Goal: Contribute content

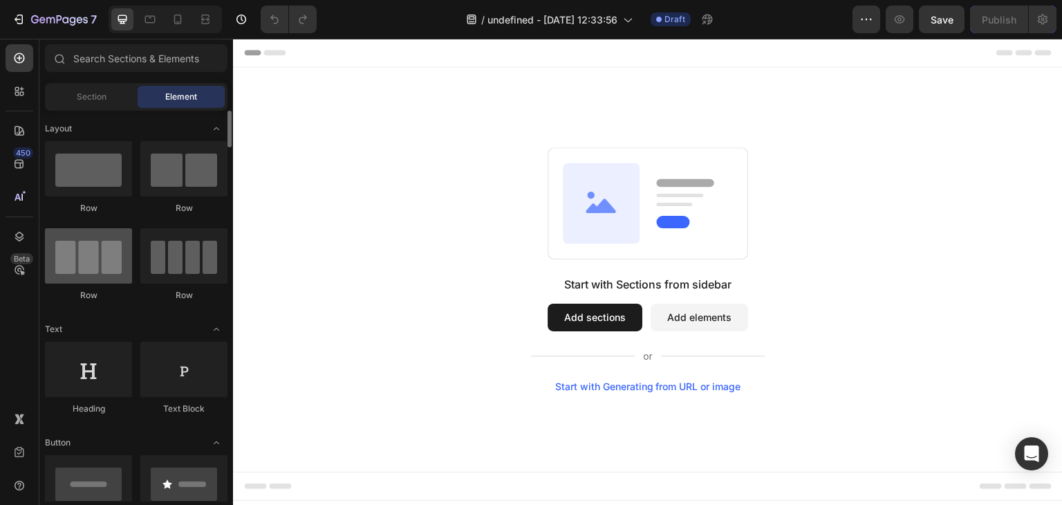
scroll to position [276, 0]
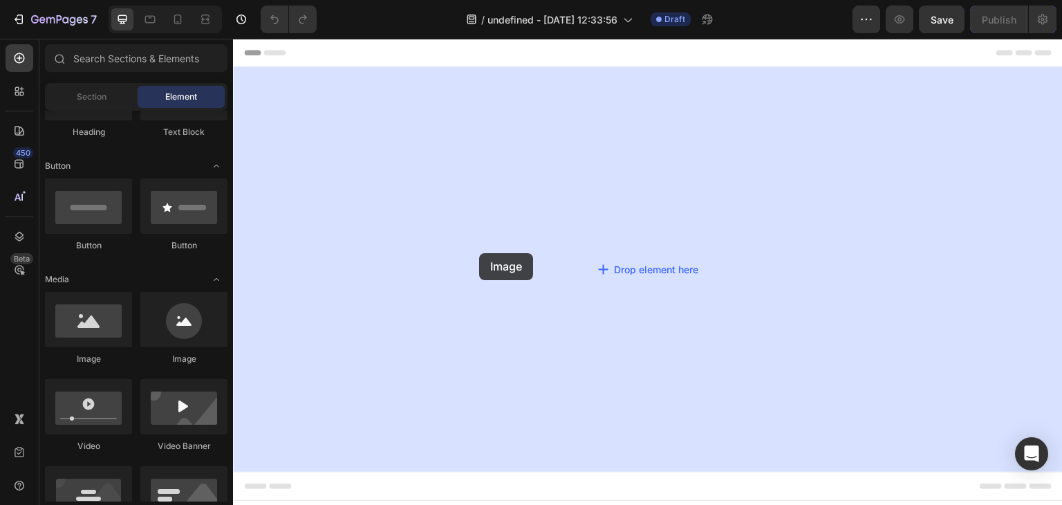
drag, startPoint x: 354, startPoint y: 354, endPoint x: 551, endPoint y: 241, distance: 227.3
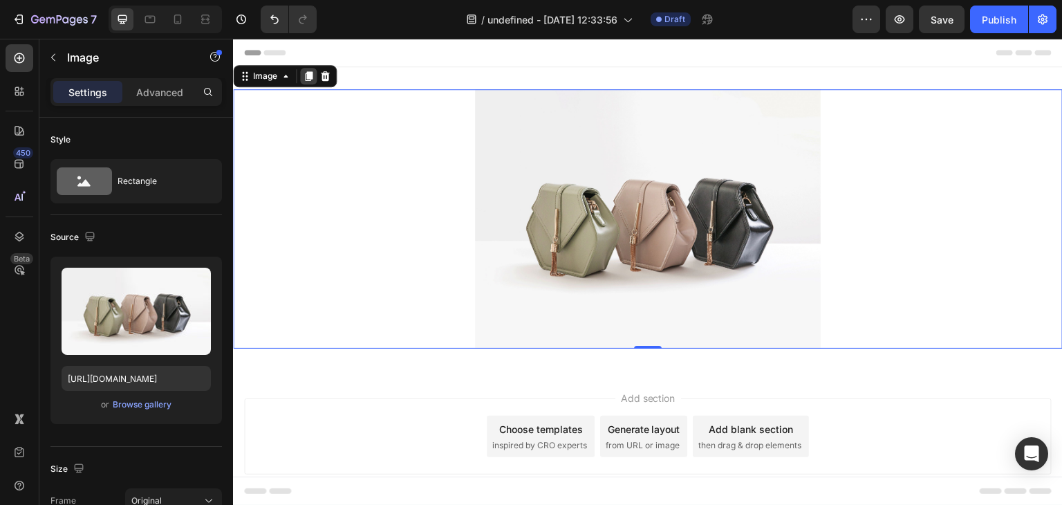
click at [312, 74] on icon at bounding box center [309, 76] width 8 height 10
click at [326, 76] on icon at bounding box center [324, 74] width 11 height 11
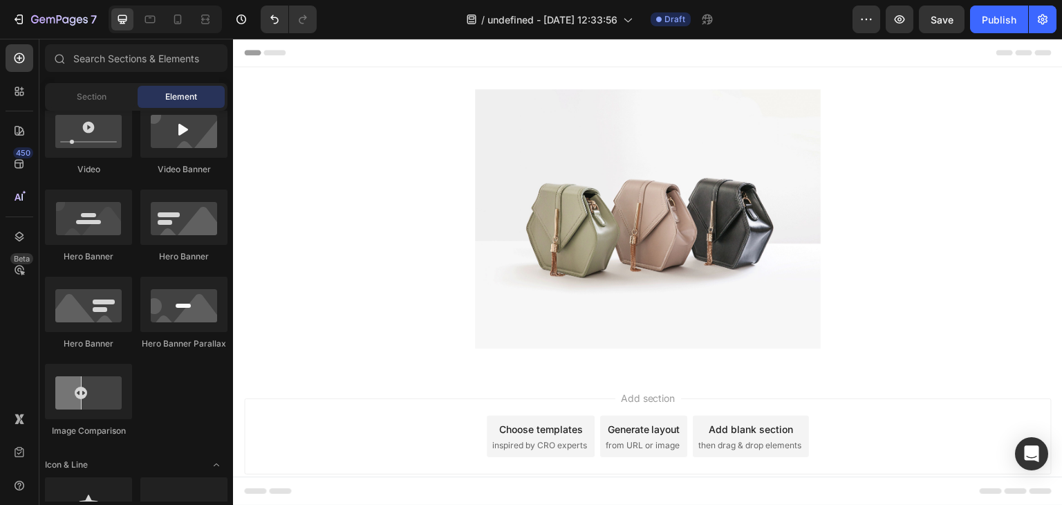
scroll to position [207, 0]
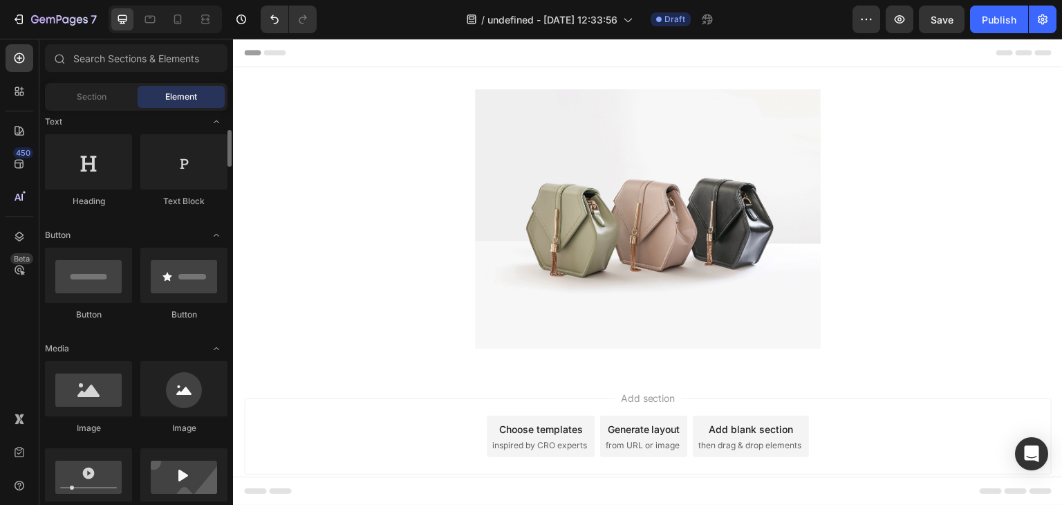
click at [542, 186] on img at bounding box center [648, 218] width 346 height 259
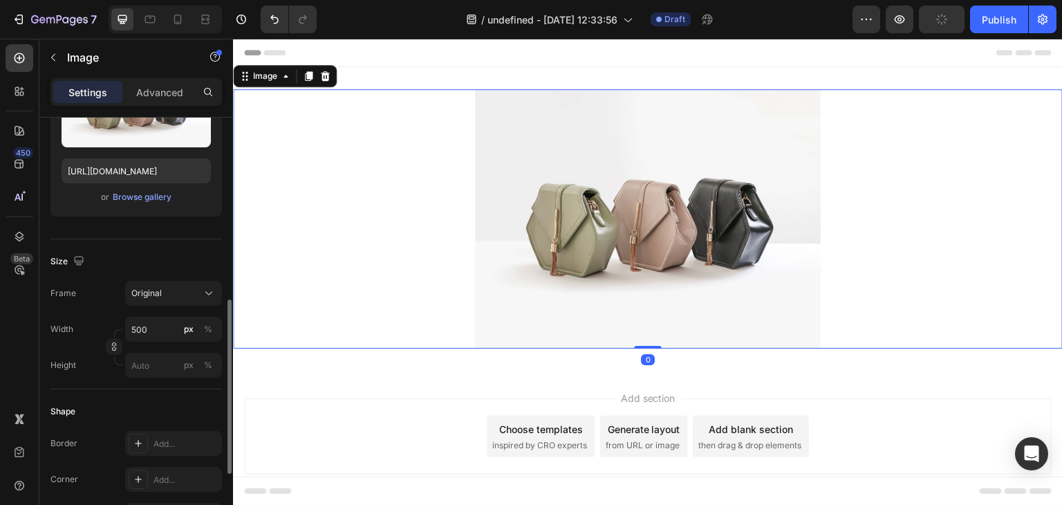
scroll to position [276, 0]
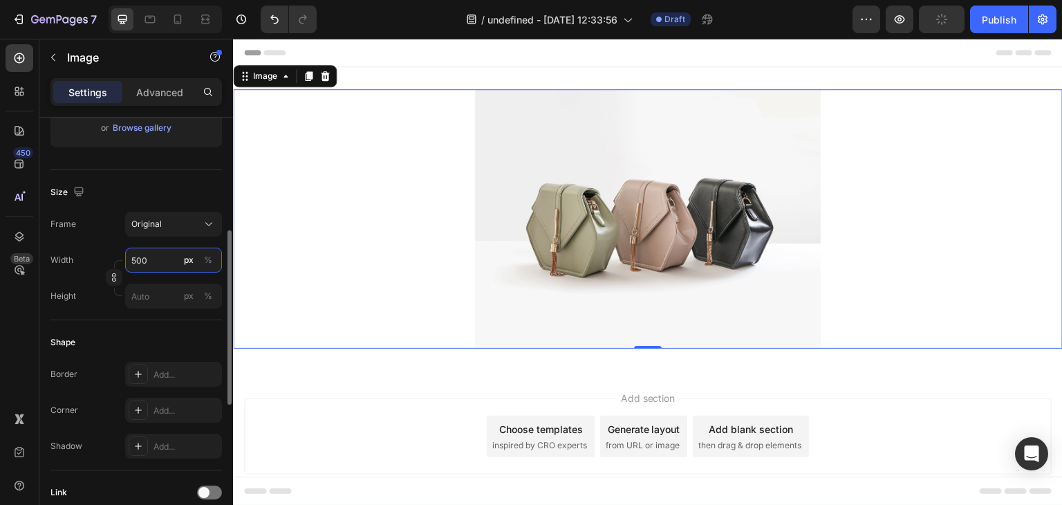
click at [160, 258] on input "500" at bounding box center [173, 259] width 97 height 25
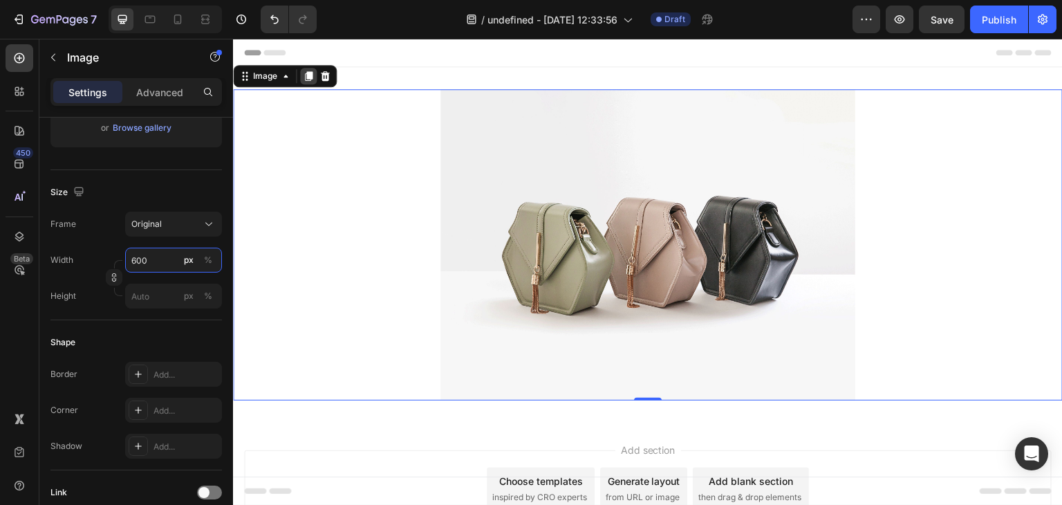
type input "600"
click at [307, 77] on icon at bounding box center [309, 76] width 8 height 10
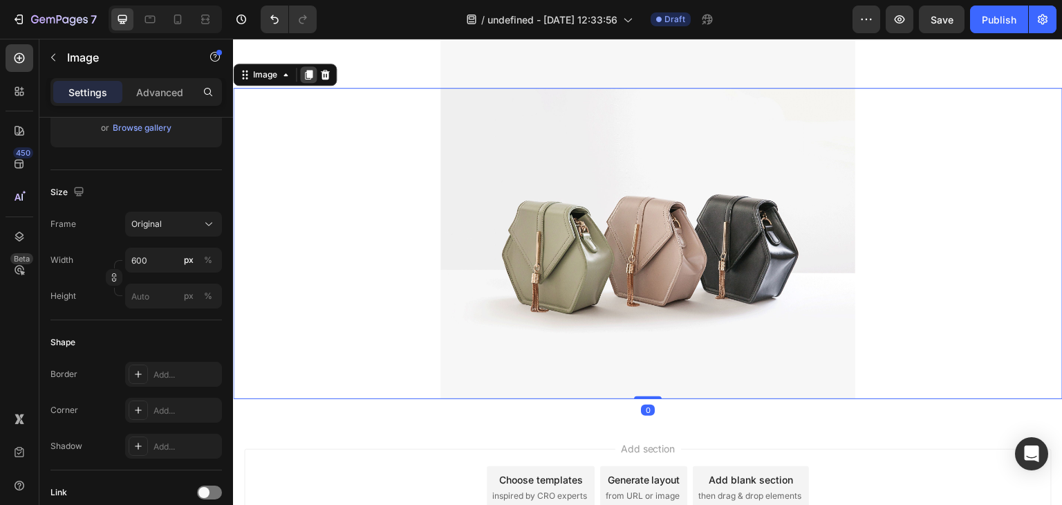
click at [307, 77] on icon at bounding box center [309, 75] width 8 height 10
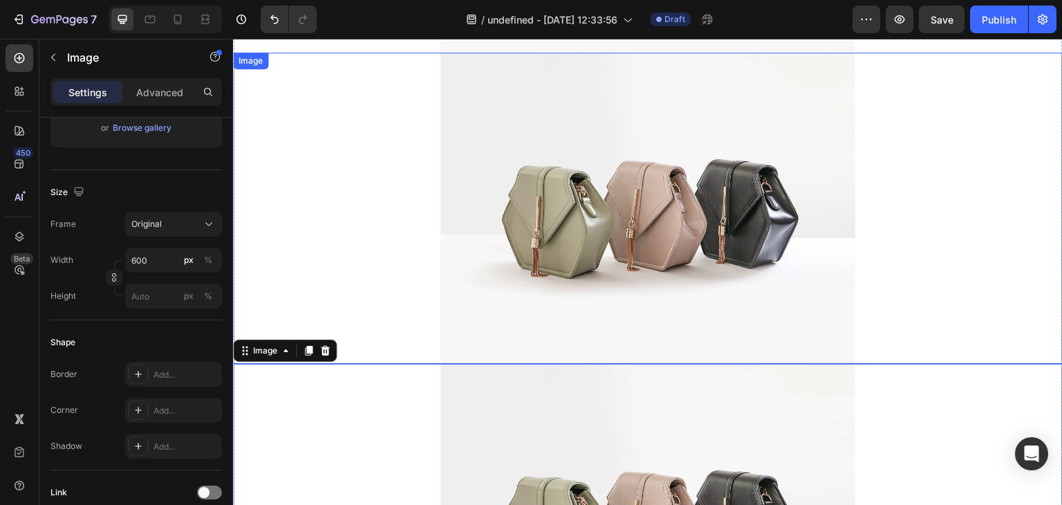
scroll to position [2, 0]
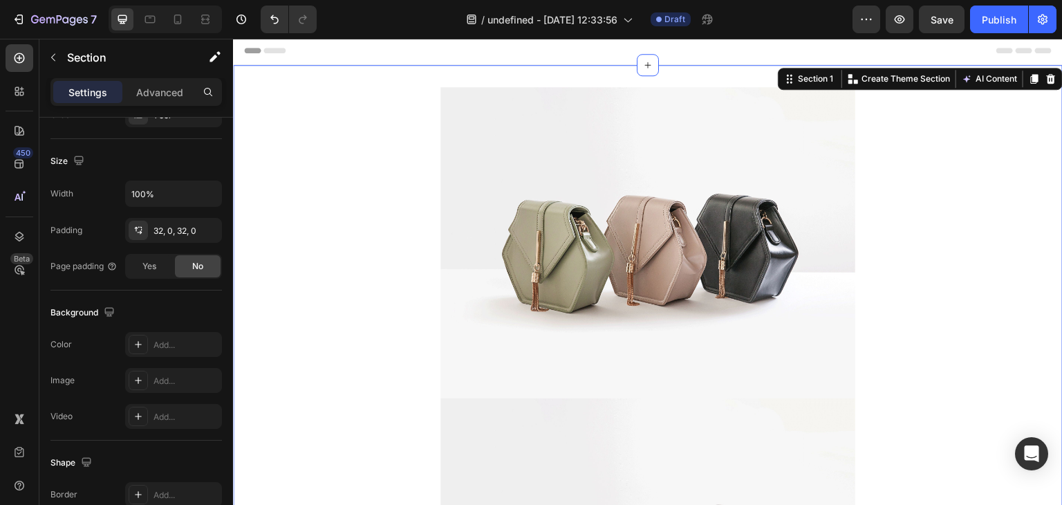
scroll to position [0, 0]
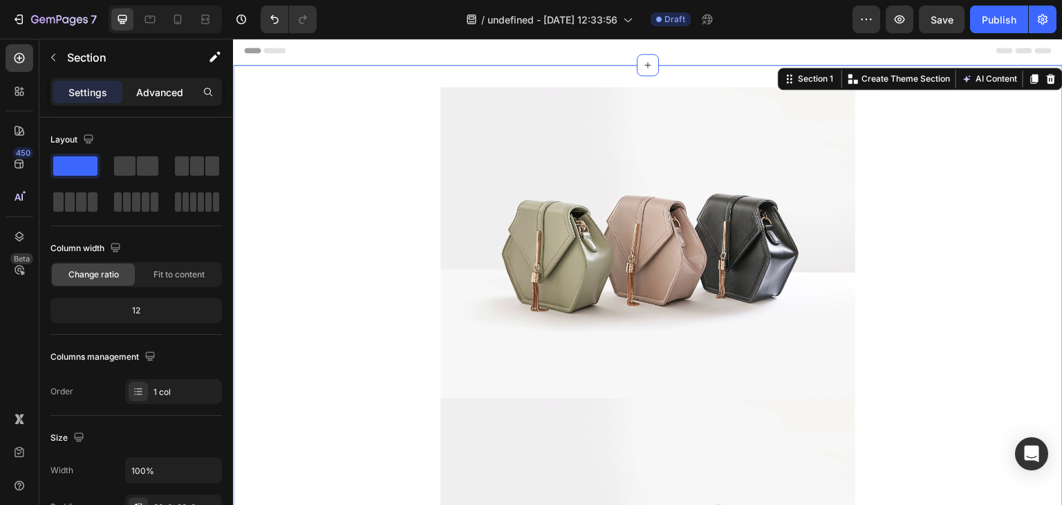
click at [147, 91] on p "Advanced" at bounding box center [159, 92] width 47 height 15
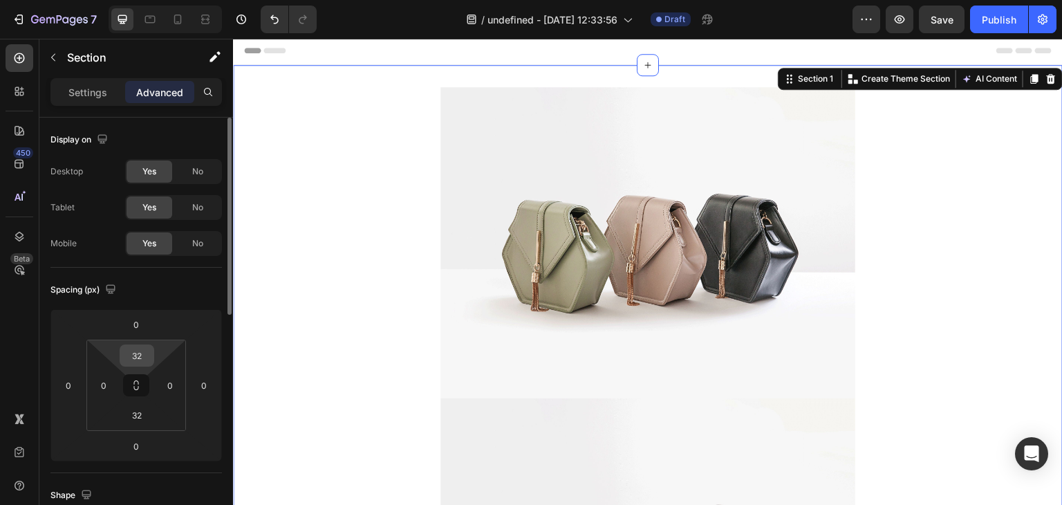
click at [138, 358] on input "32" at bounding box center [137, 355] width 28 height 21
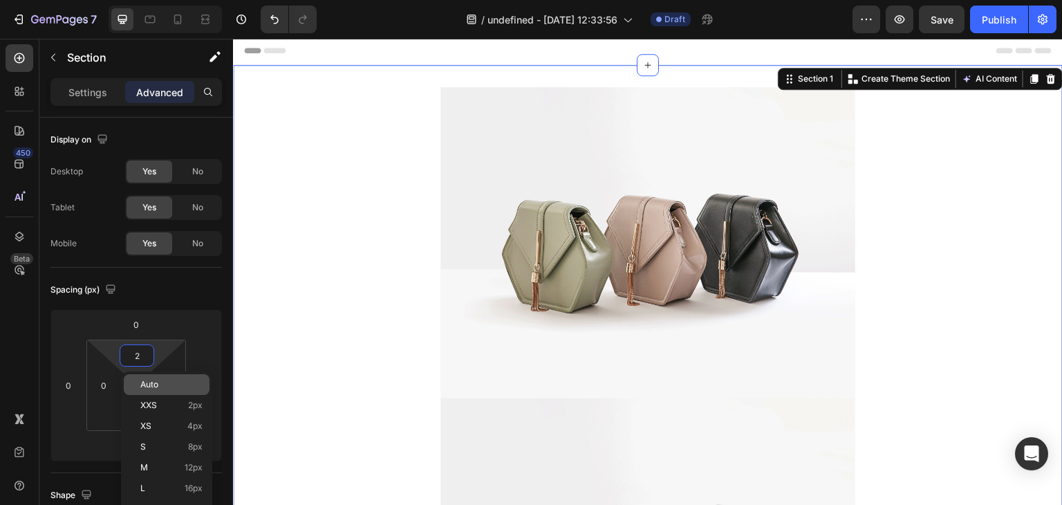
click at [158, 381] on span "Auto" at bounding box center [149, 384] width 18 height 10
type input "Auto"
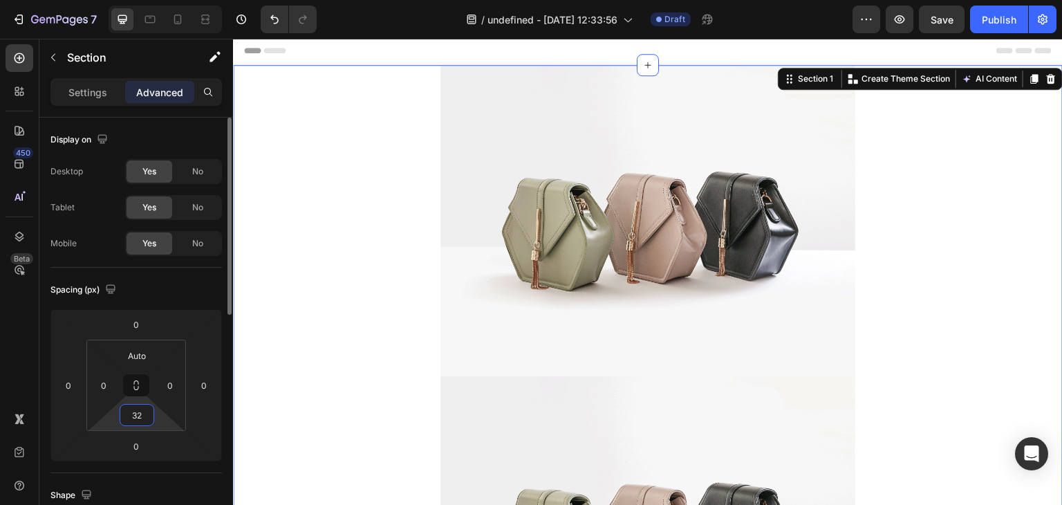
click at [134, 414] on input "32" at bounding box center [137, 414] width 28 height 21
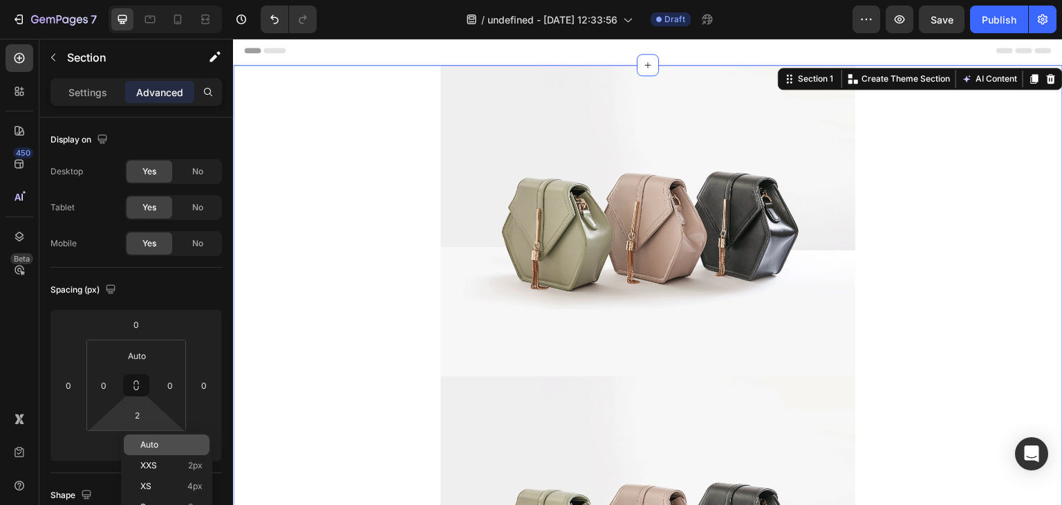
click at [164, 438] on div "Auto" at bounding box center [167, 444] width 86 height 21
type input "Auto"
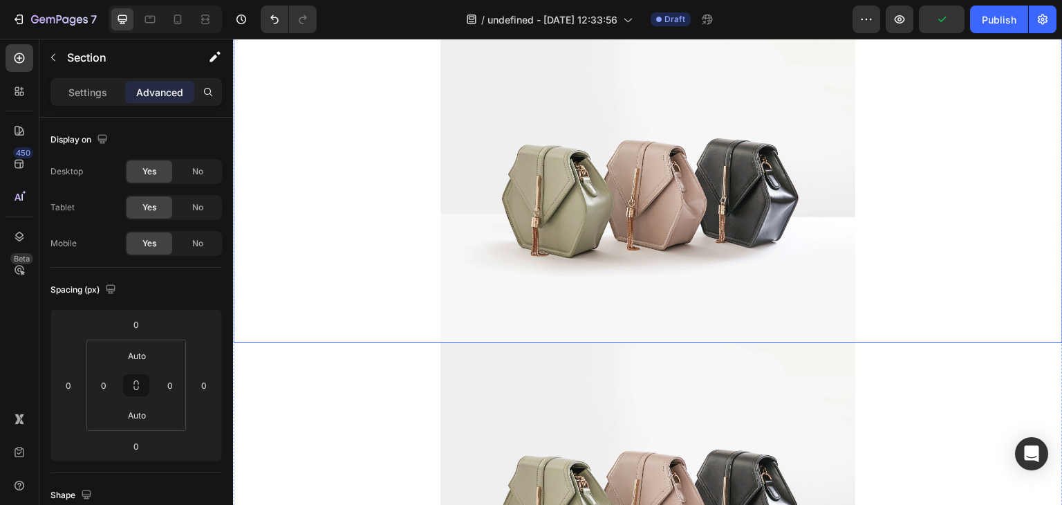
scroll to position [417, 0]
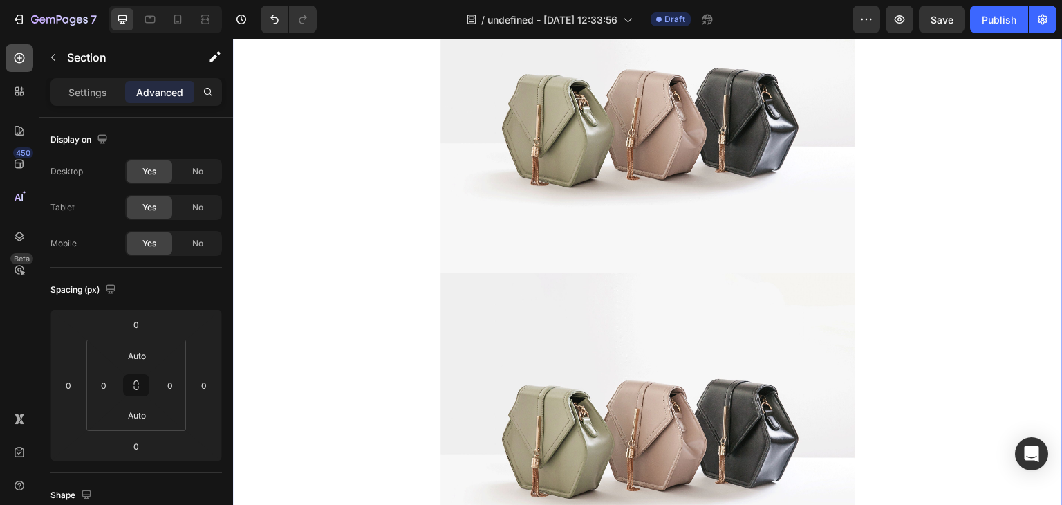
click at [28, 64] on div at bounding box center [20, 58] width 28 height 28
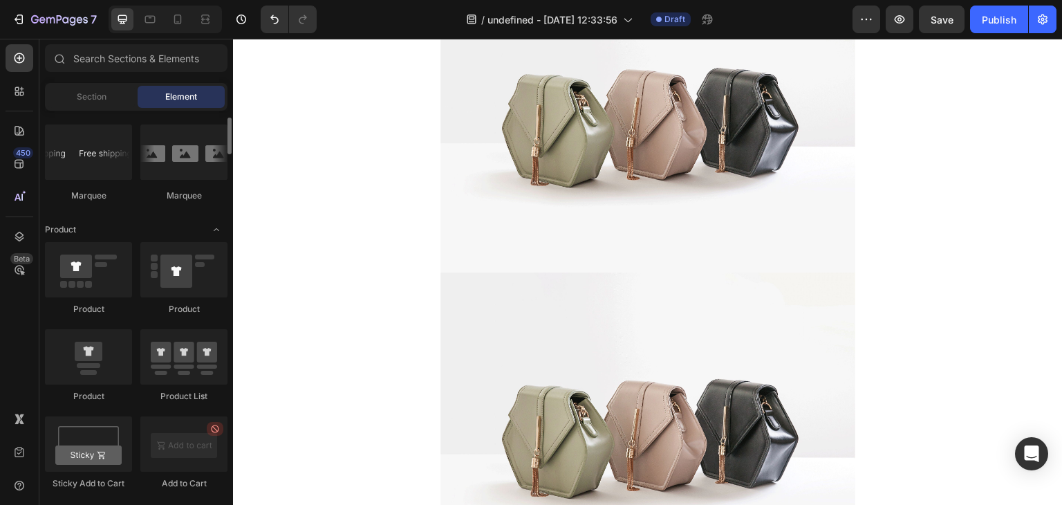
scroll to position [1728, 0]
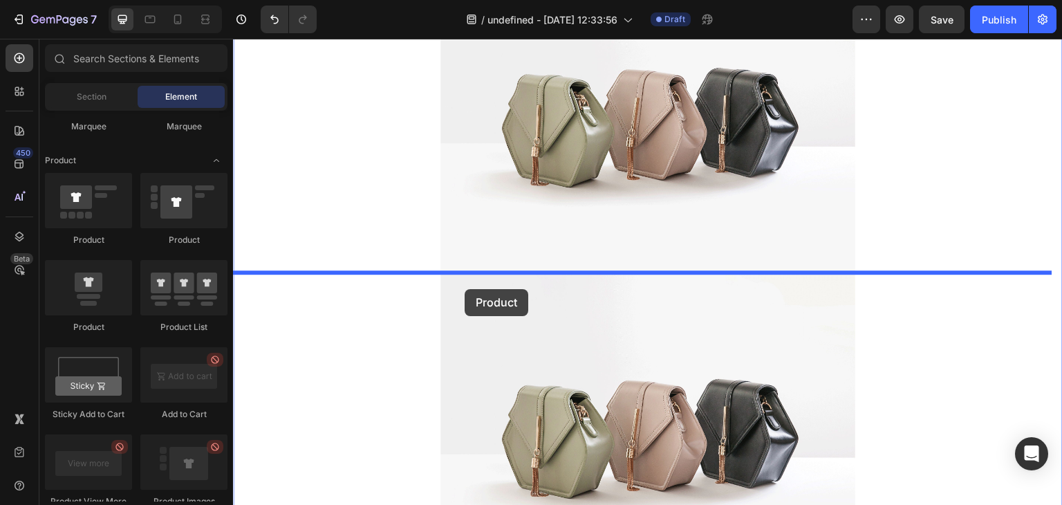
drag, startPoint x: 337, startPoint y: 323, endPoint x: 535, endPoint y: 266, distance: 205.6
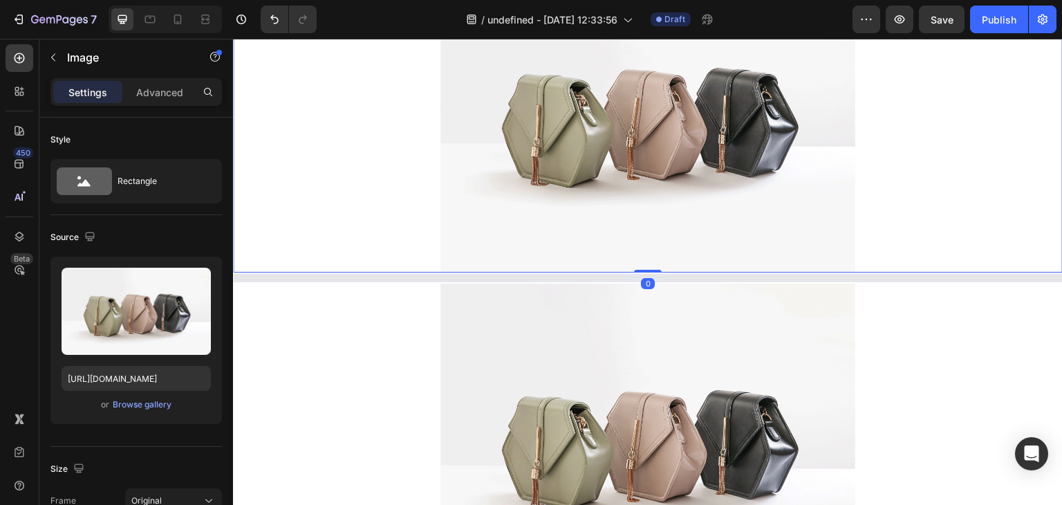
click at [535, 266] on img at bounding box center [647, 116] width 415 height 311
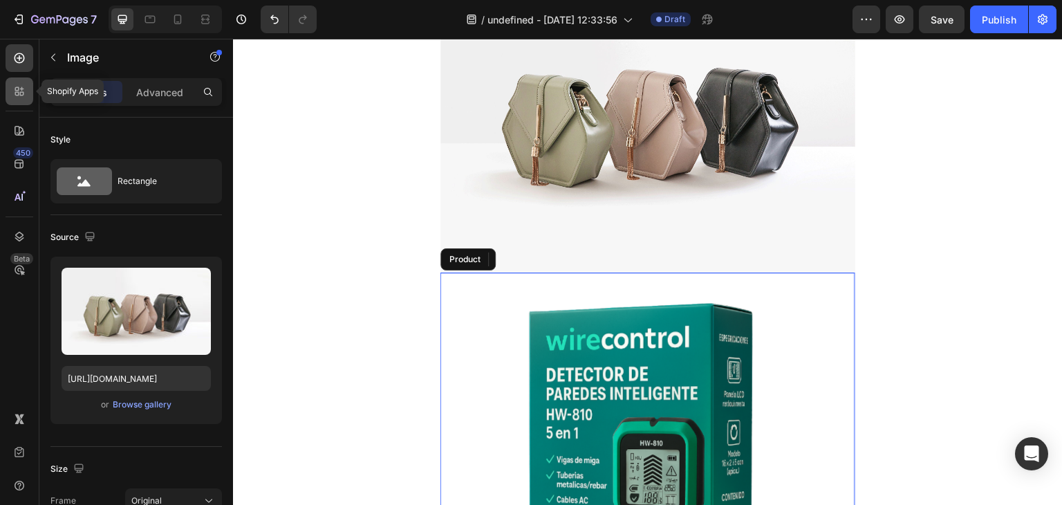
click at [28, 95] on div at bounding box center [20, 91] width 28 height 28
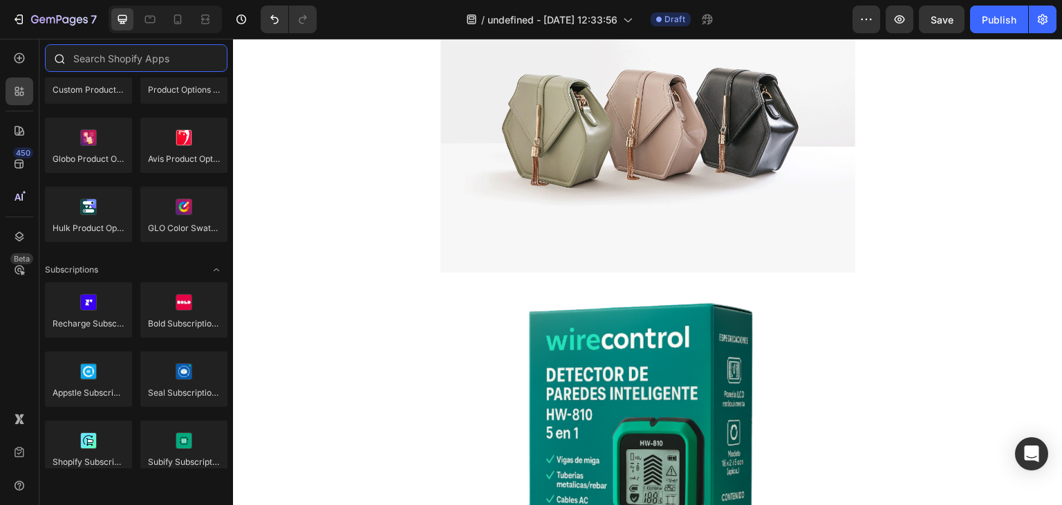
click at [97, 58] on input "text" at bounding box center [136, 58] width 182 height 28
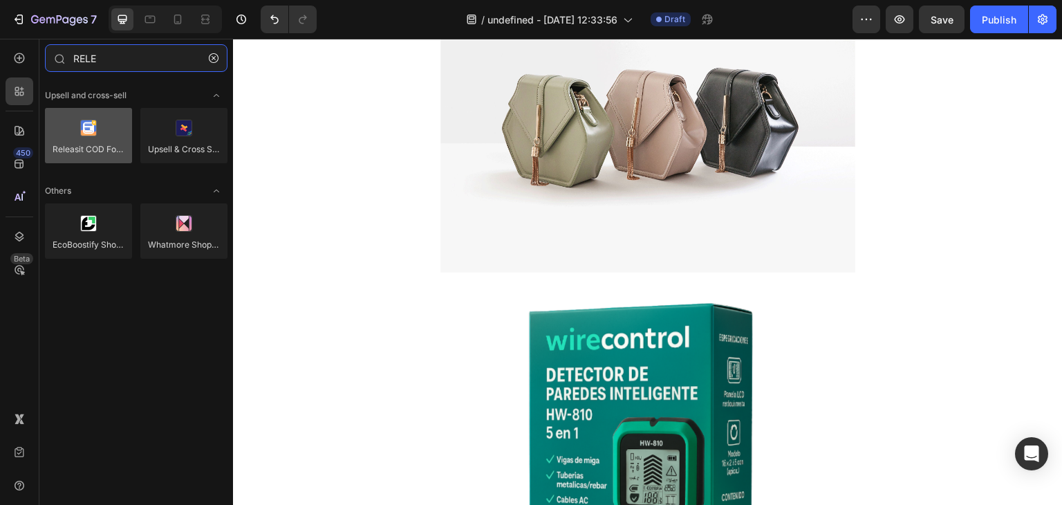
type input "RELE"
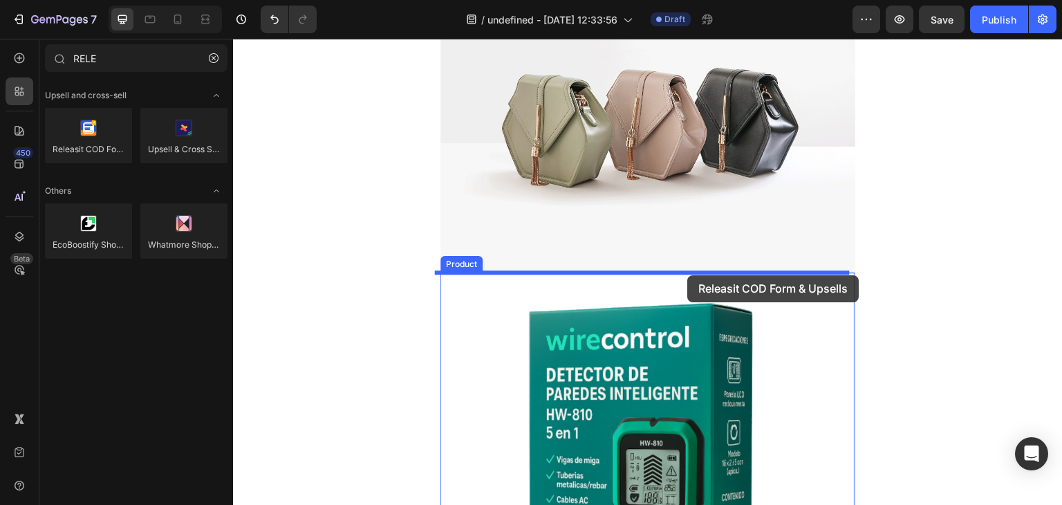
drag, startPoint x: 335, startPoint y: 167, endPoint x: 687, endPoint y: 275, distance: 368.6
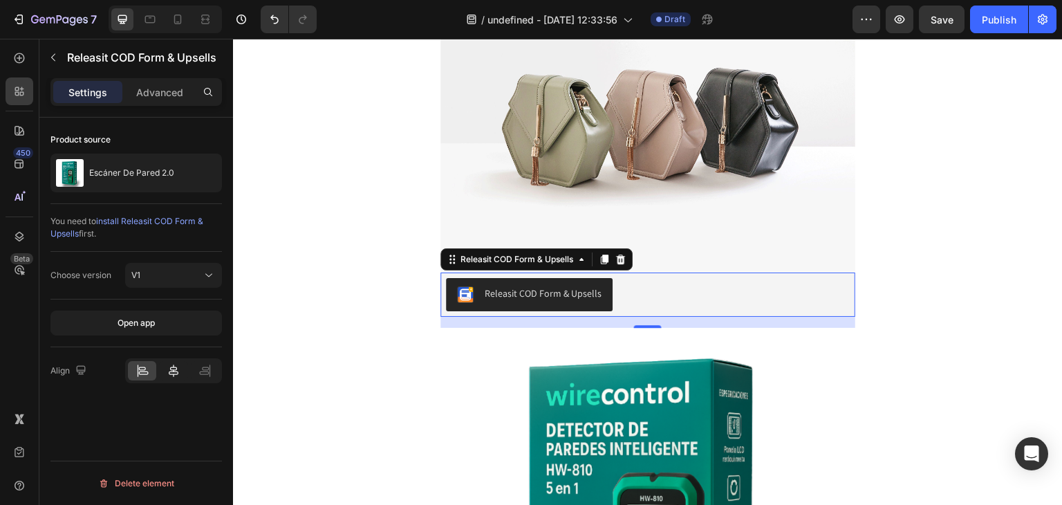
click at [170, 373] on icon at bounding box center [174, 370] width 10 height 12
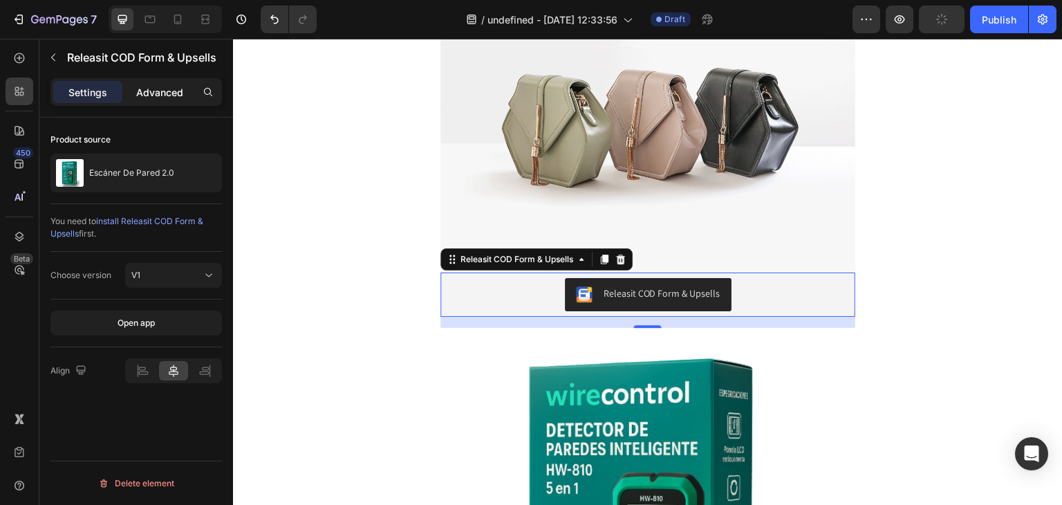
click at [151, 96] on p "Advanced" at bounding box center [159, 92] width 47 height 15
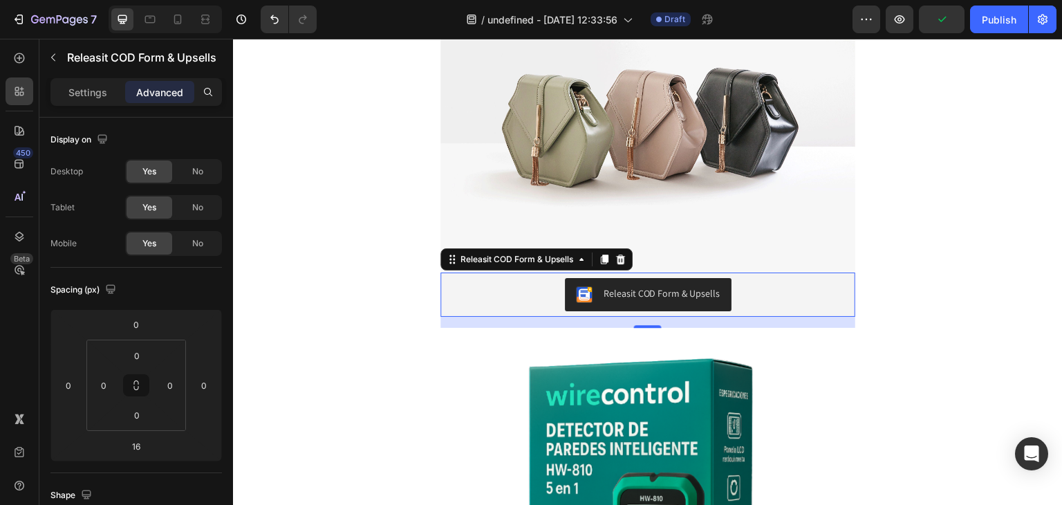
scroll to position [484, 0]
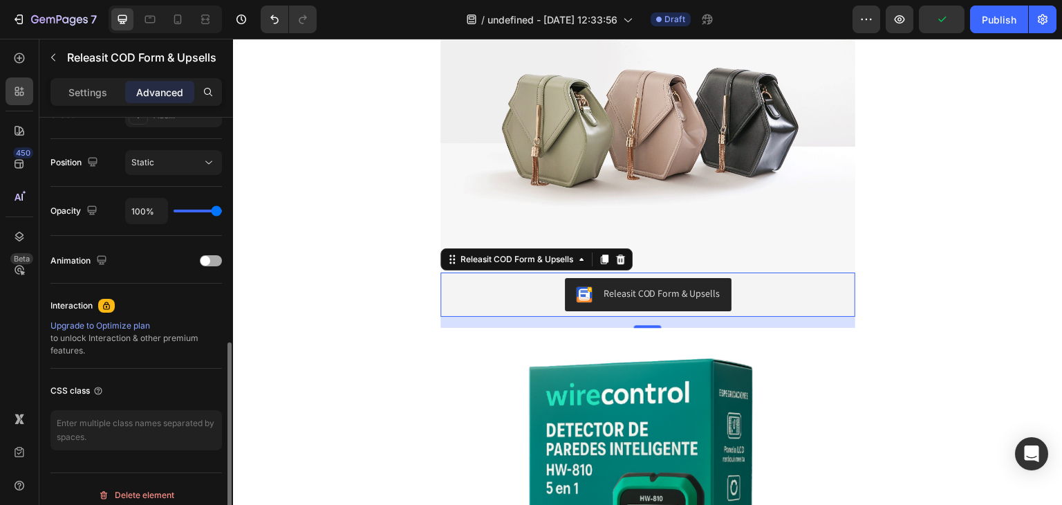
click at [208, 259] on span at bounding box center [205, 261] width 10 height 10
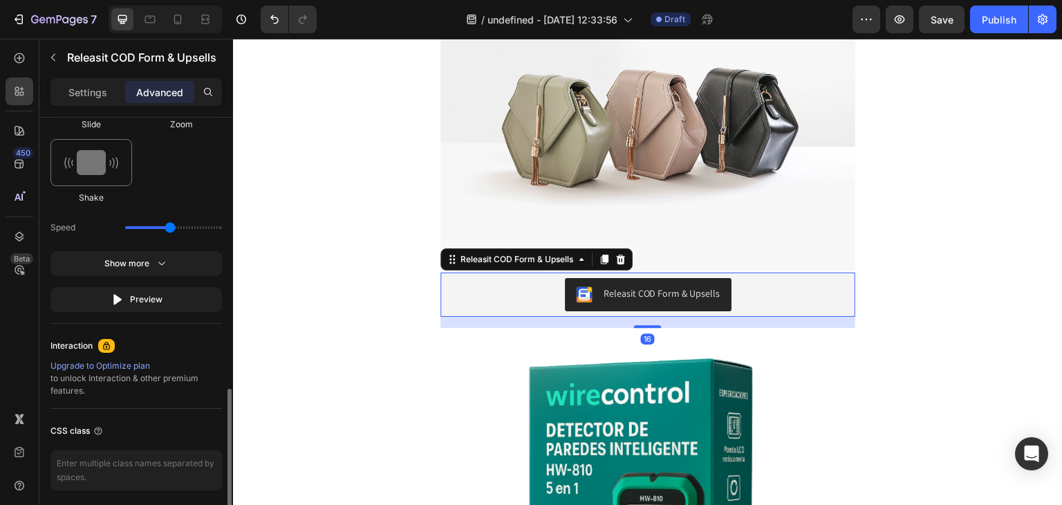
scroll to position [760, 0]
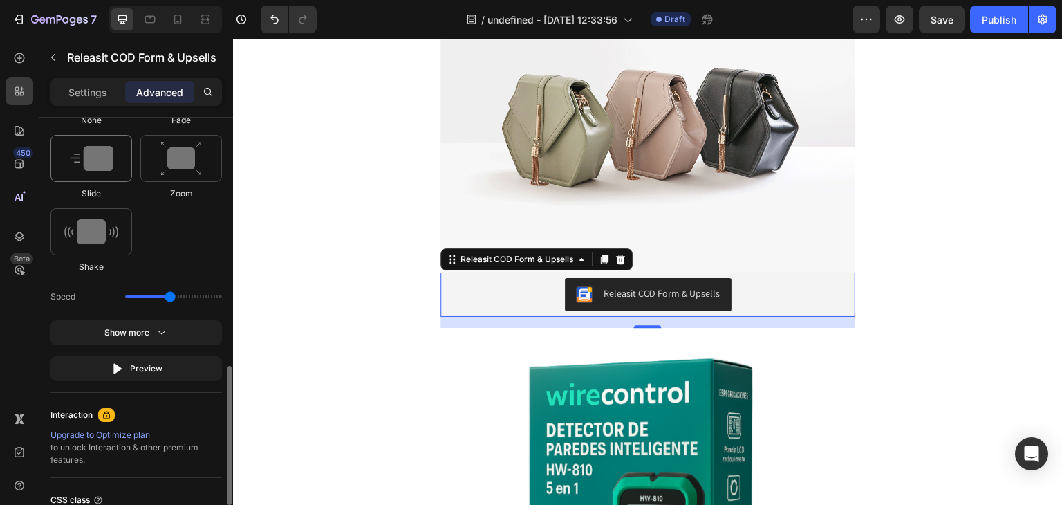
click at [111, 174] on div at bounding box center [91, 158] width 82 height 47
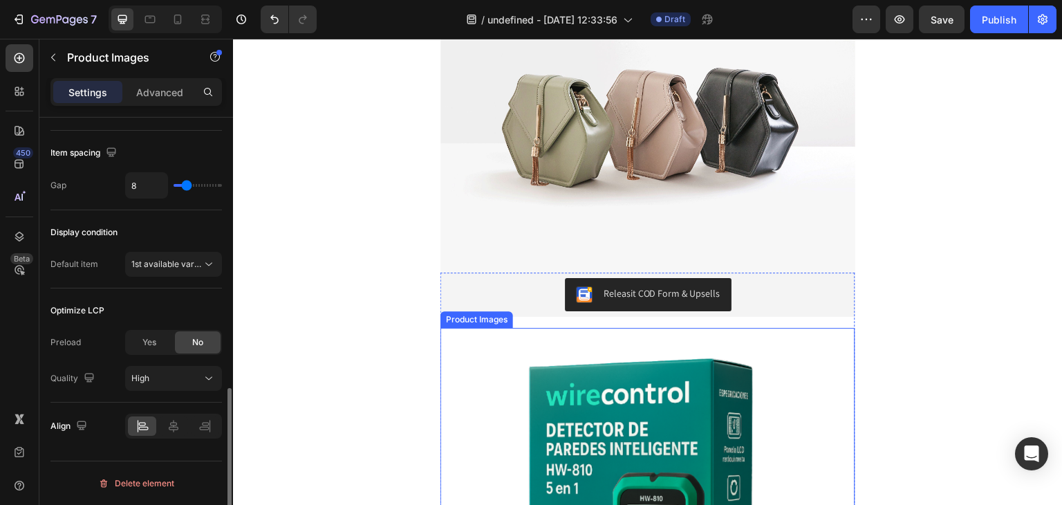
scroll to position [0, 0]
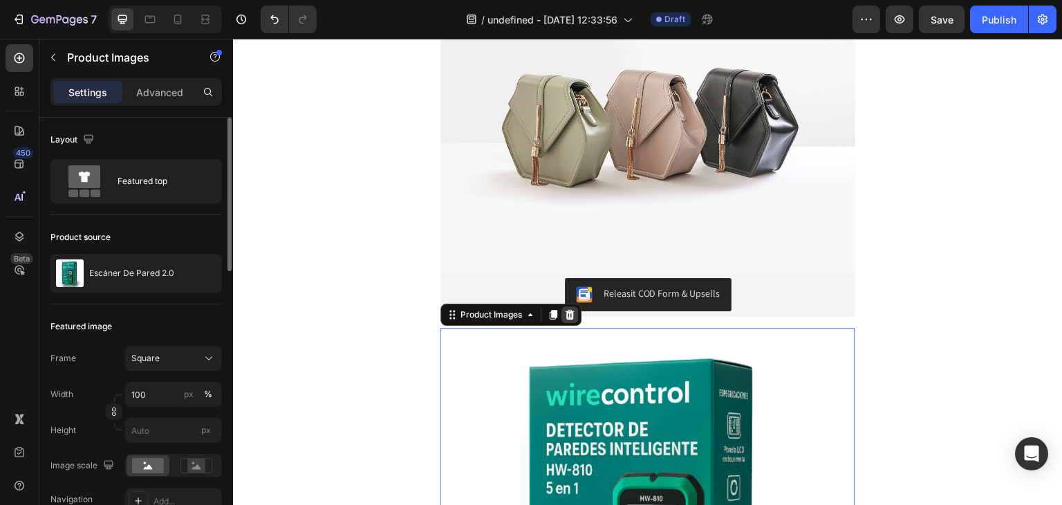
click at [568, 314] on icon at bounding box center [569, 314] width 11 height 11
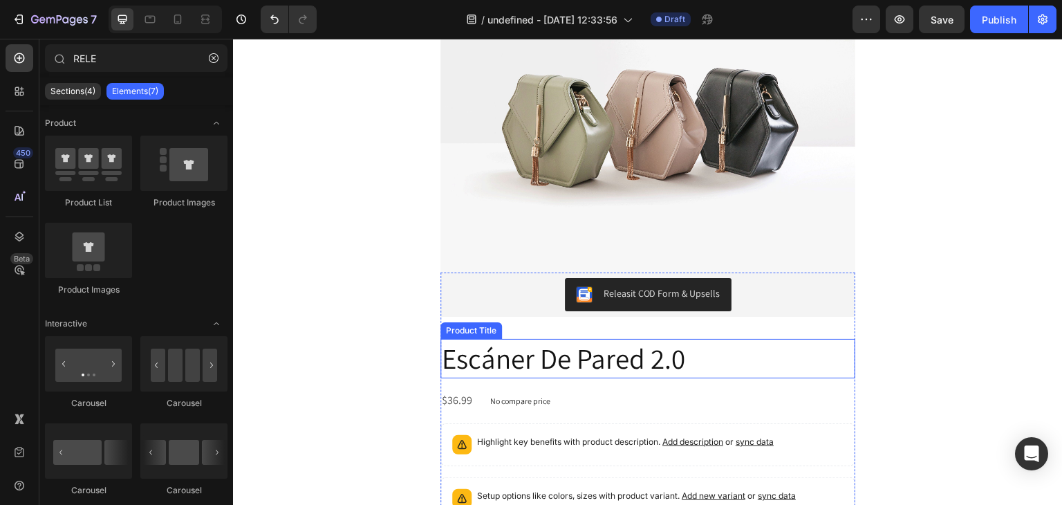
click at [564, 373] on h2 "Escáner De Pared 2.0" at bounding box center [647, 358] width 415 height 39
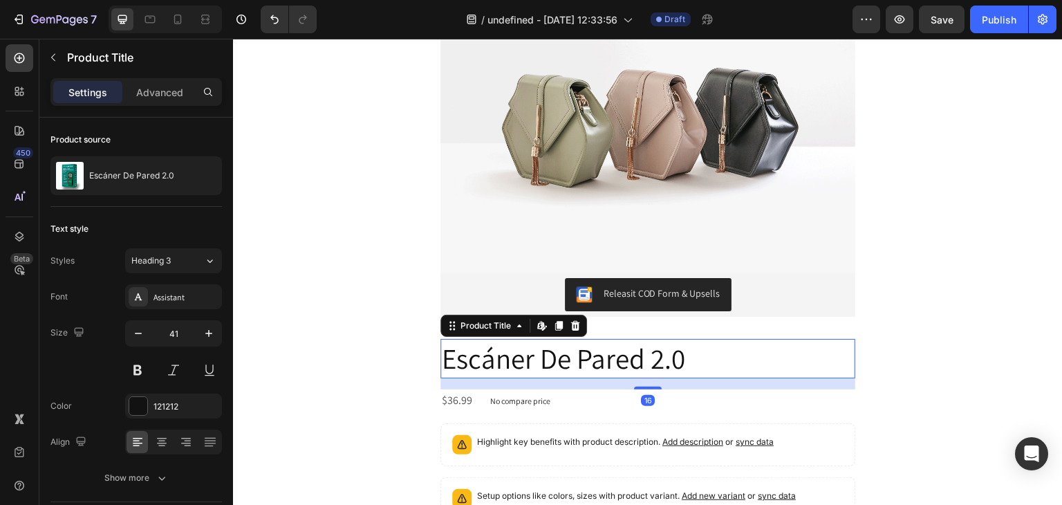
click at [575, 326] on icon at bounding box center [575, 325] width 11 height 11
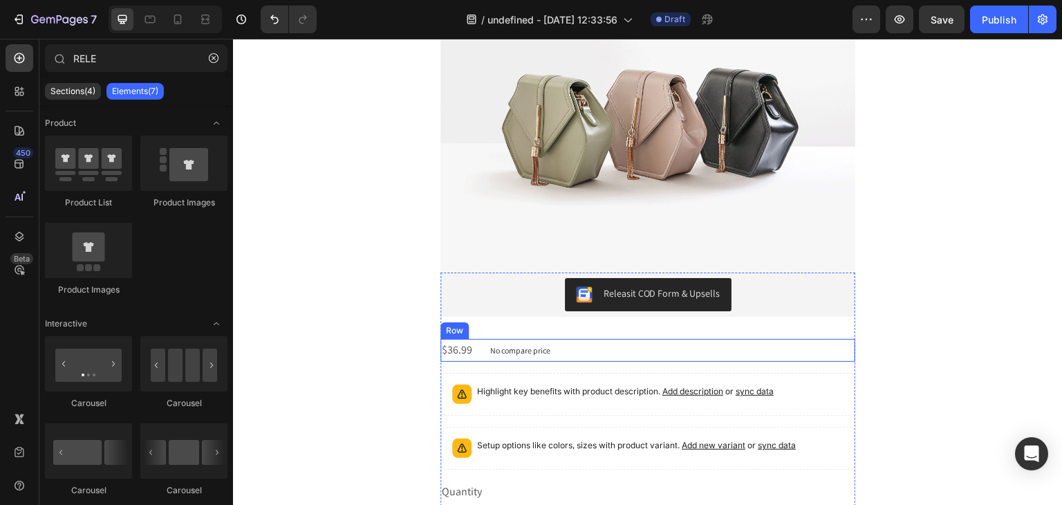
click at [563, 347] on div "$36.99 Product Price Product Price No compare price Product Price Row" at bounding box center [647, 350] width 415 height 23
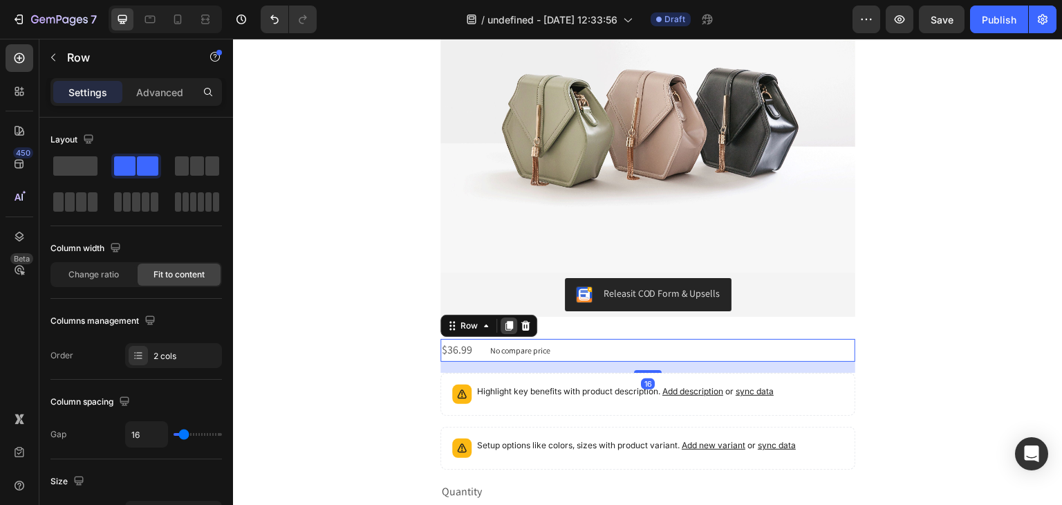
click at [509, 328] on div at bounding box center [508, 325] width 17 height 17
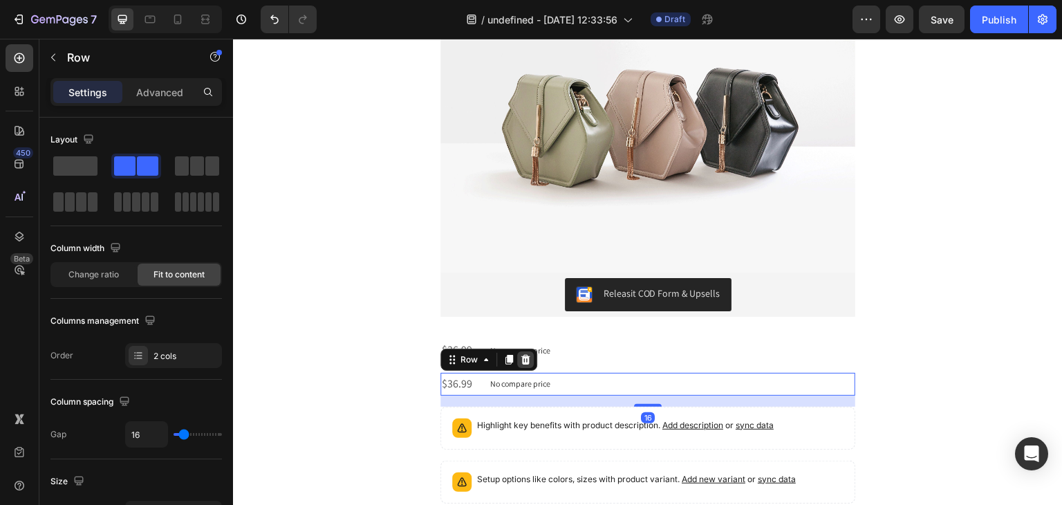
click at [521, 357] on icon at bounding box center [525, 360] width 9 height 10
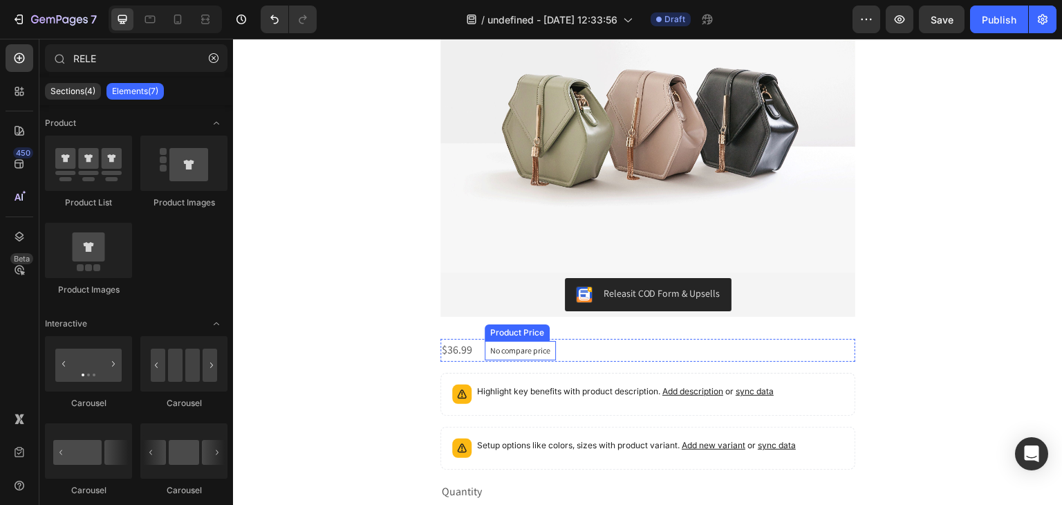
click at [523, 352] on p "No compare price" at bounding box center [520, 350] width 60 height 8
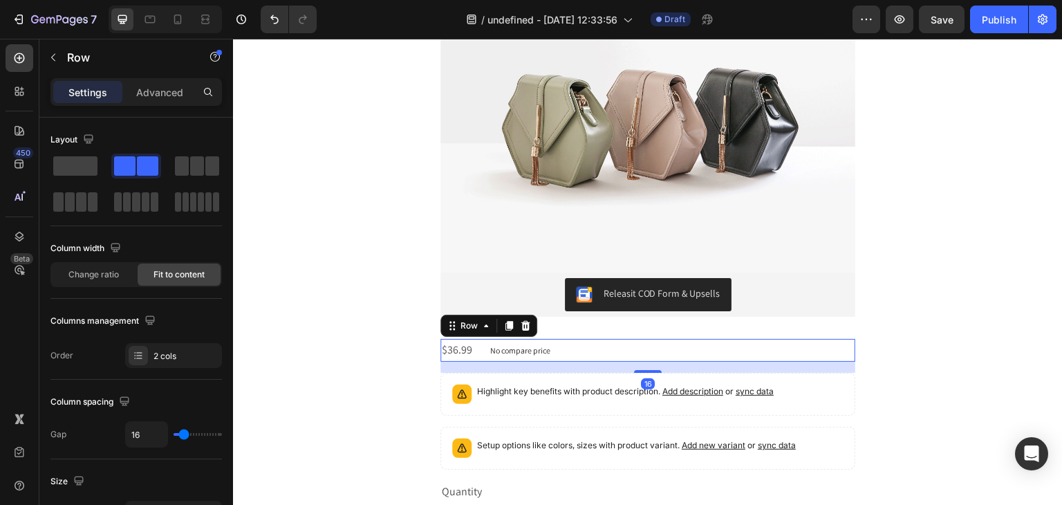
click at [583, 346] on div "$36.99 Product Price Product Price No compare price Product Price Row 16" at bounding box center [647, 350] width 415 height 23
click at [521, 326] on icon at bounding box center [525, 326] width 9 height 10
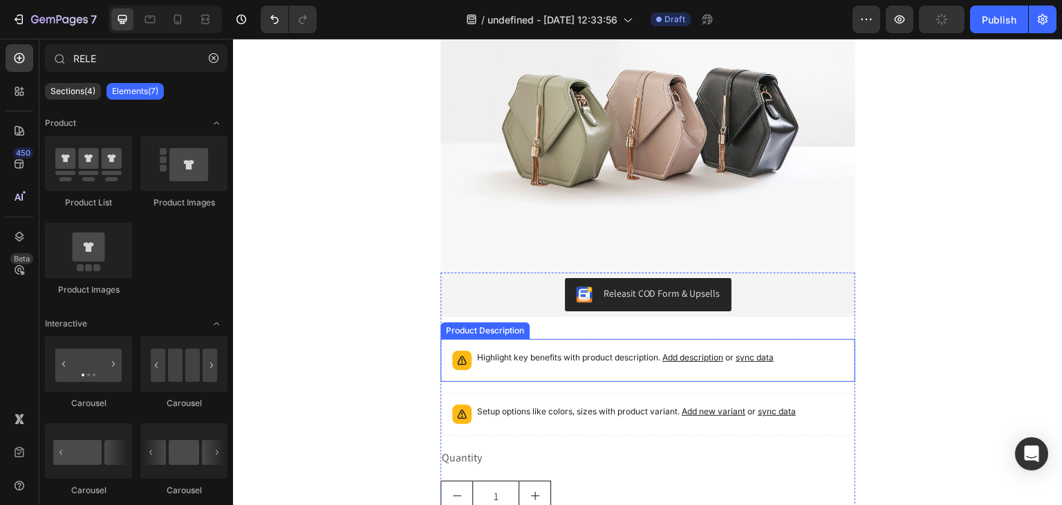
click at [557, 358] on p "Highlight key benefits with product description. Add description or sync data" at bounding box center [625, 357] width 297 height 14
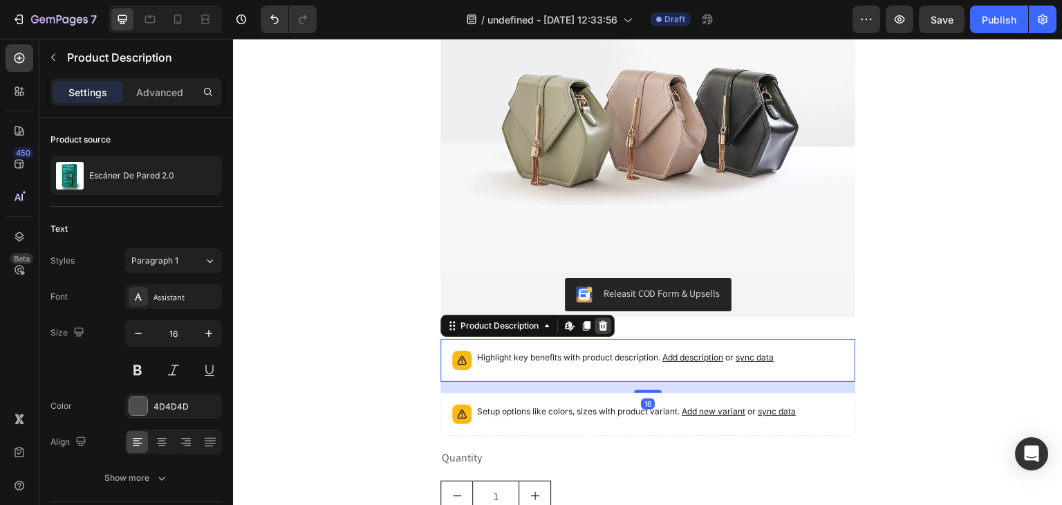
click at [599, 328] on icon at bounding box center [603, 326] width 9 height 10
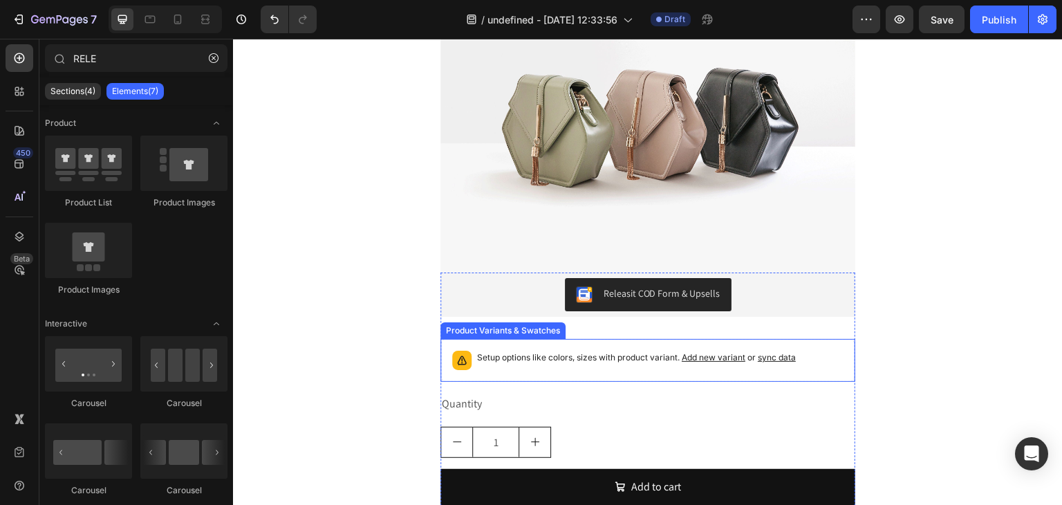
click at [579, 350] on p "Setup options like colors, sizes with product variant. Add new variant or sync …" at bounding box center [636, 357] width 319 height 14
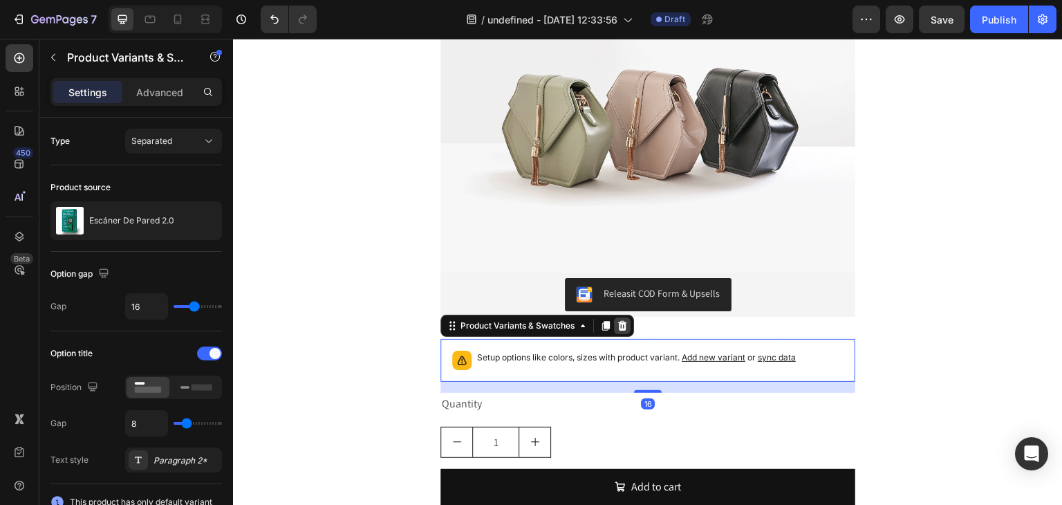
click at [617, 328] on icon at bounding box center [622, 325] width 11 height 11
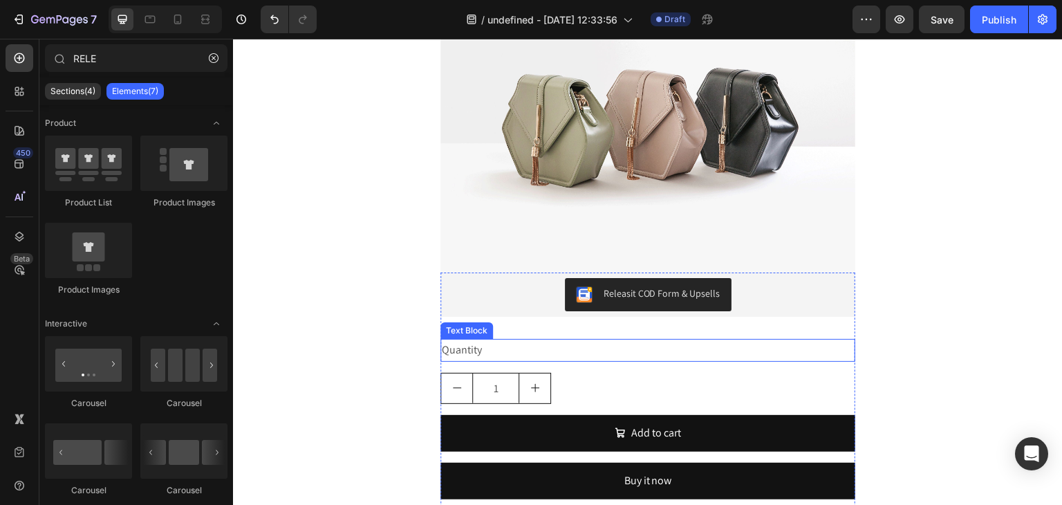
click at [598, 352] on div "Quantity" at bounding box center [647, 350] width 415 height 23
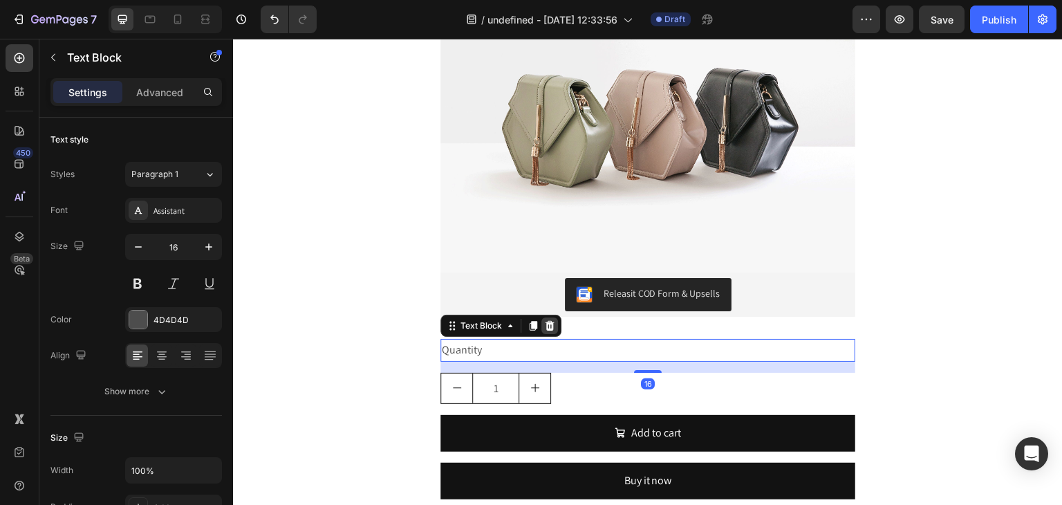
click at [549, 330] on div at bounding box center [549, 325] width 17 height 17
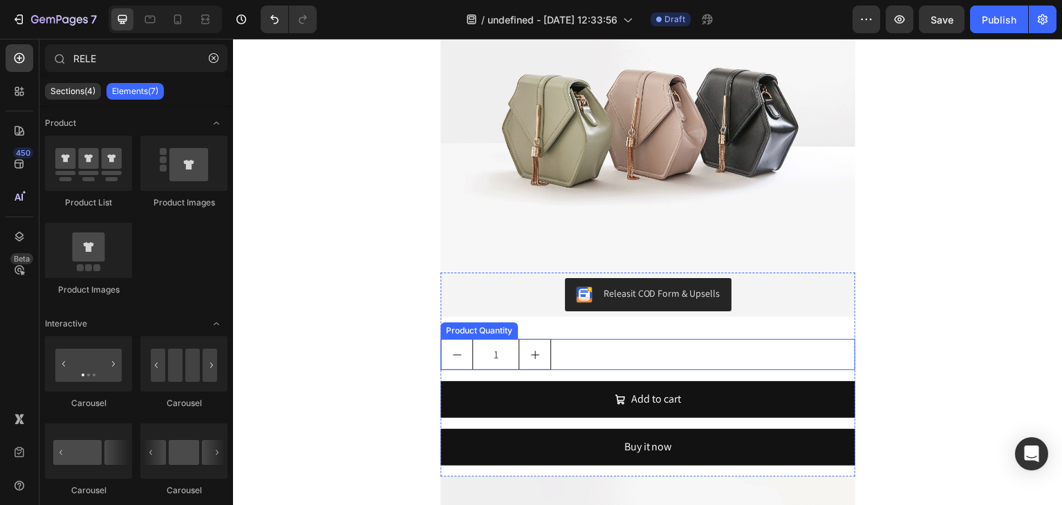
click at [559, 350] on div "1" at bounding box center [647, 354] width 415 height 31
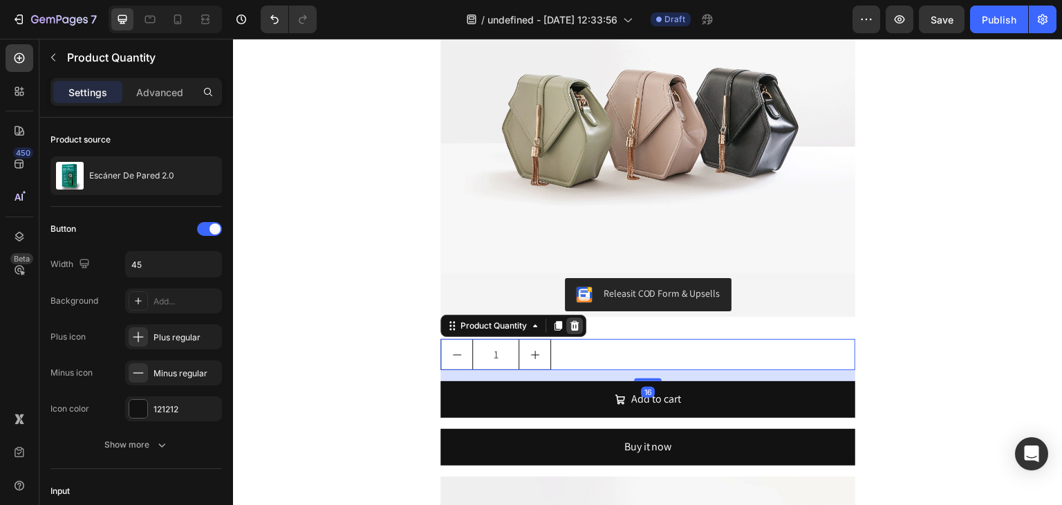
click at [574, 329] on icon at bounding box center [574, 325] width 11 height 11
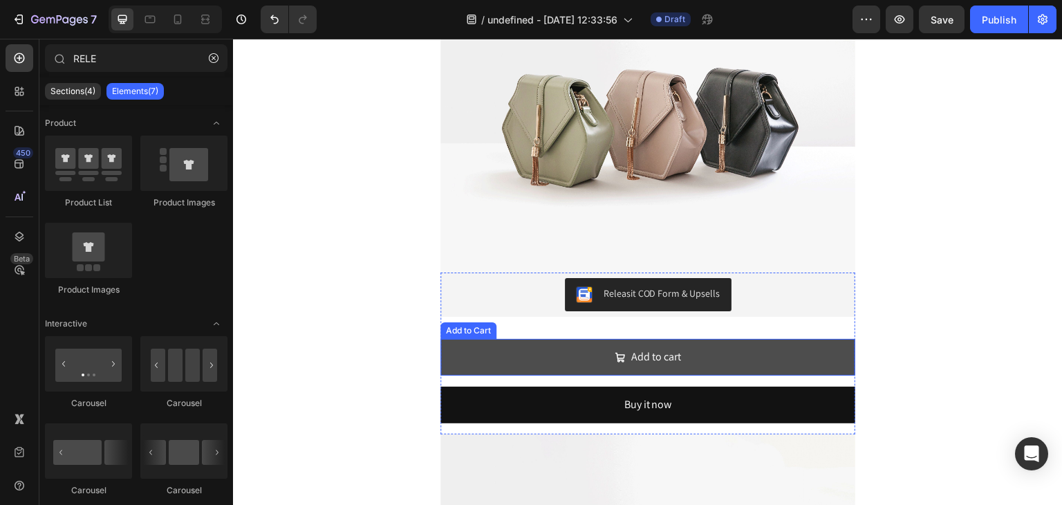
click at [580, 355] on button "Add to cart" at bounding box center [647, 357] width 415 height 37
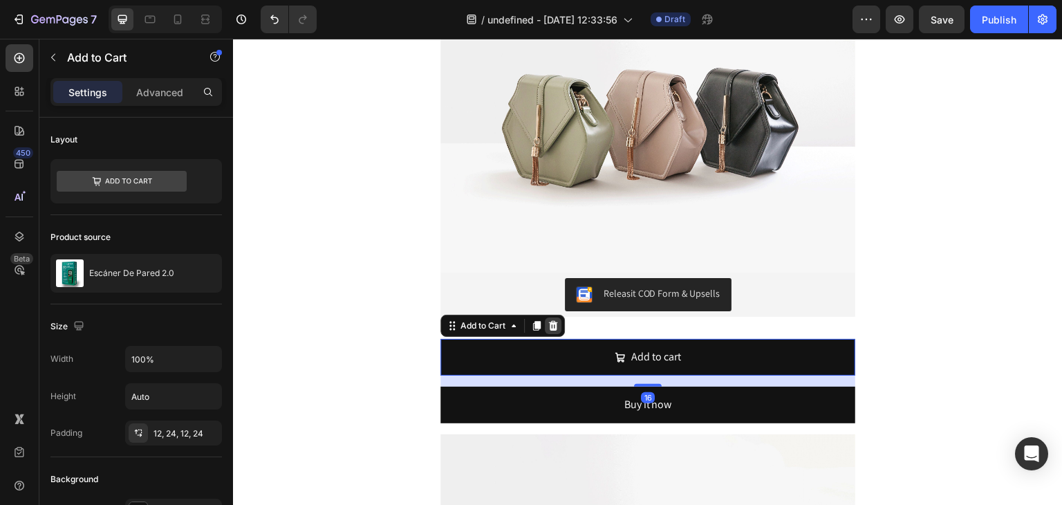
click at [554, 325] on div at bounding box center [553, 325] width 17 height 17
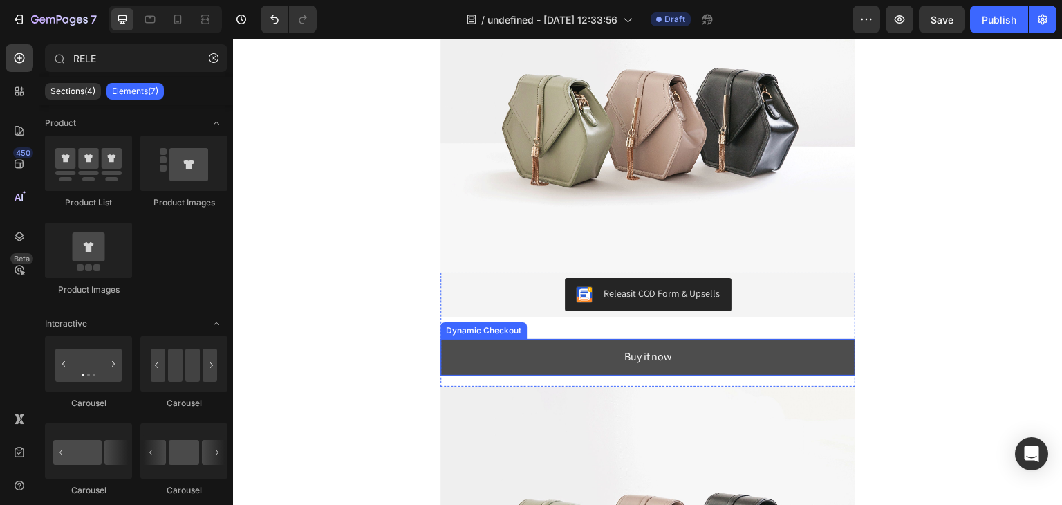
click at [587, 361] on button "Buy it now" at bounding box center [647, 357] width 415 height 37
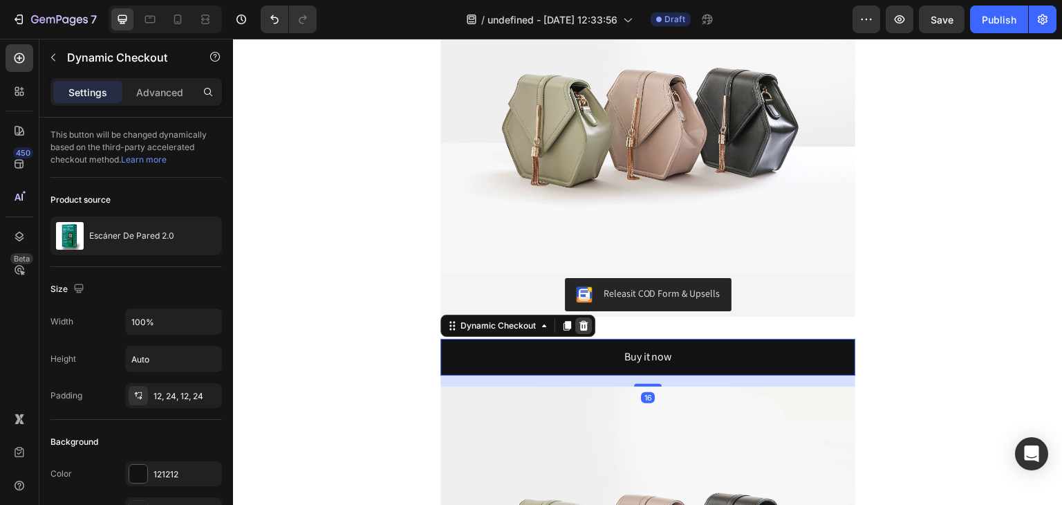
click at [582, 323] on icon at bounding box center [583, 325] width 11 height 11
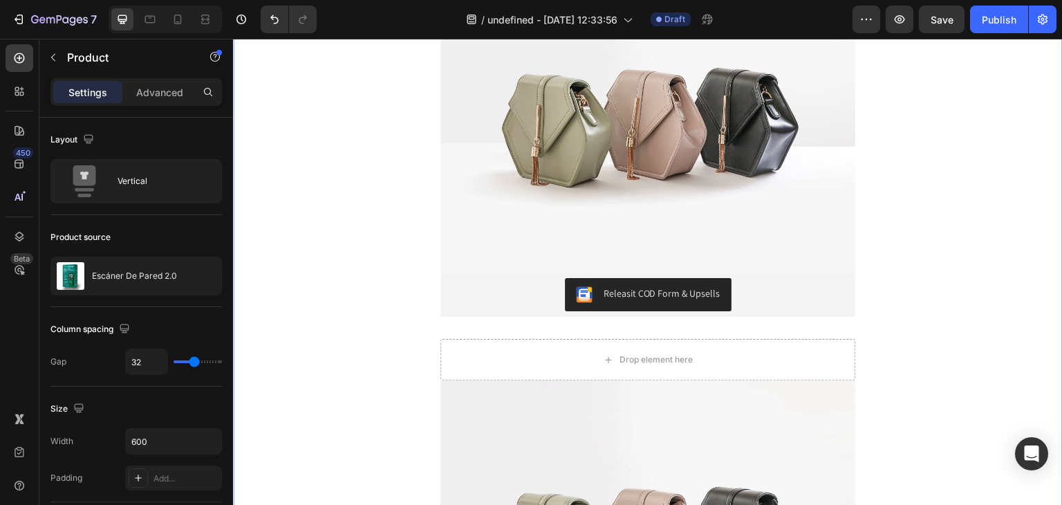
click at [910, 300] on div "Image Image Releasit COD Form & Upsells Releasit COD Form & Upsells Drop elemen…" at bounding box center [647, 170] width 829 height 1041
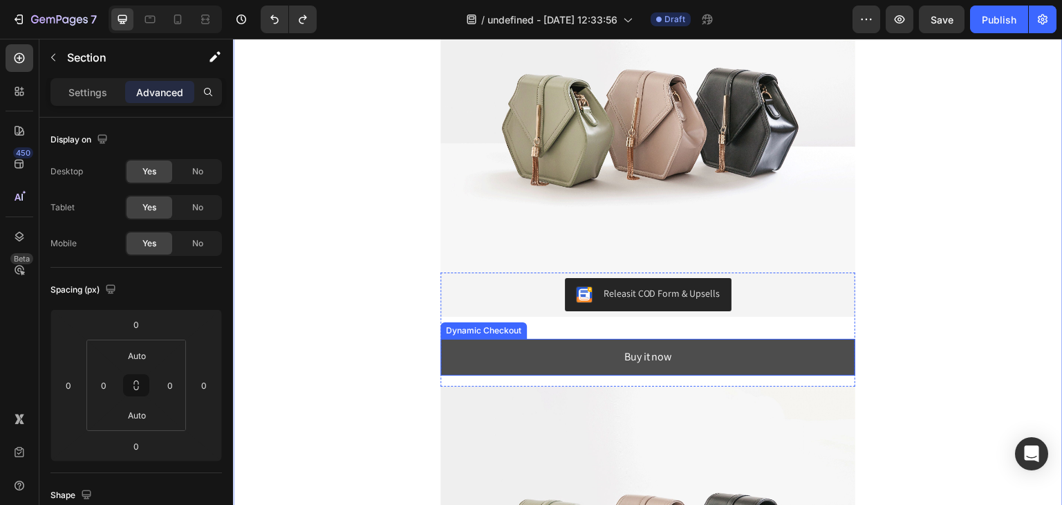
click at [740, 362] on button "Buy it now" at bounding box center [647, 357] width 415 height 37
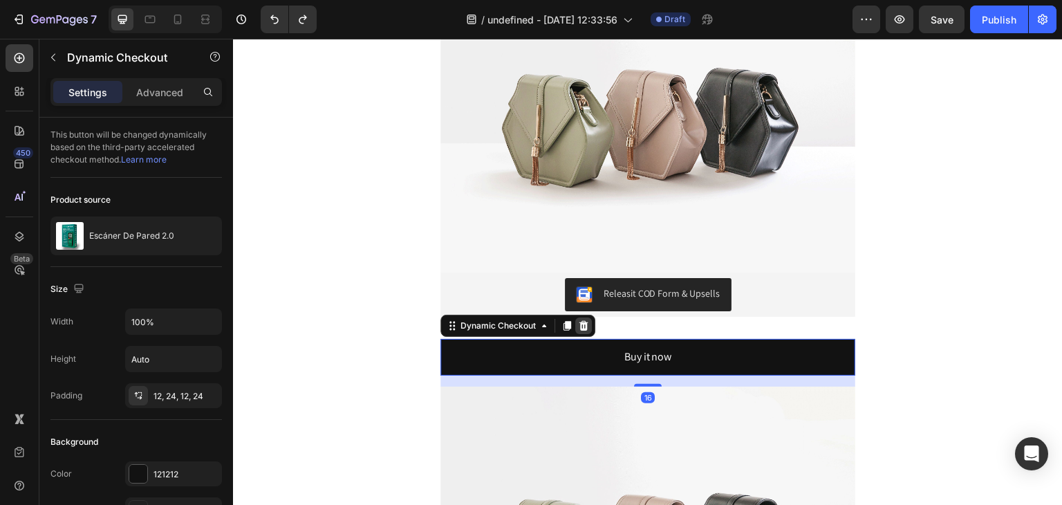
click at [579, 324] on icon at bounding box center [583, 326] width 9 height 10
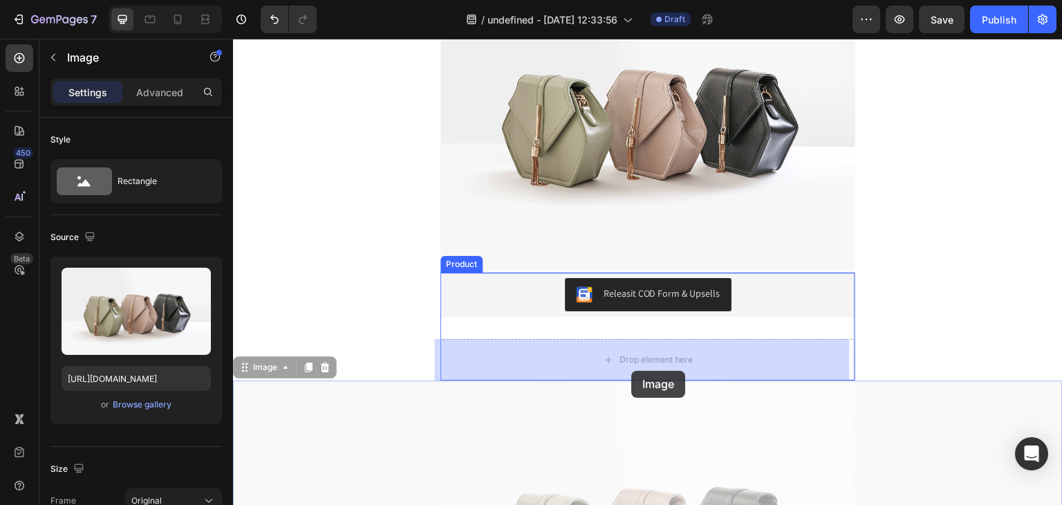
drag, startPoint x: 626, startPoint y: 398, endPoint x: 631, endPoint y: 370, distance: 28.1
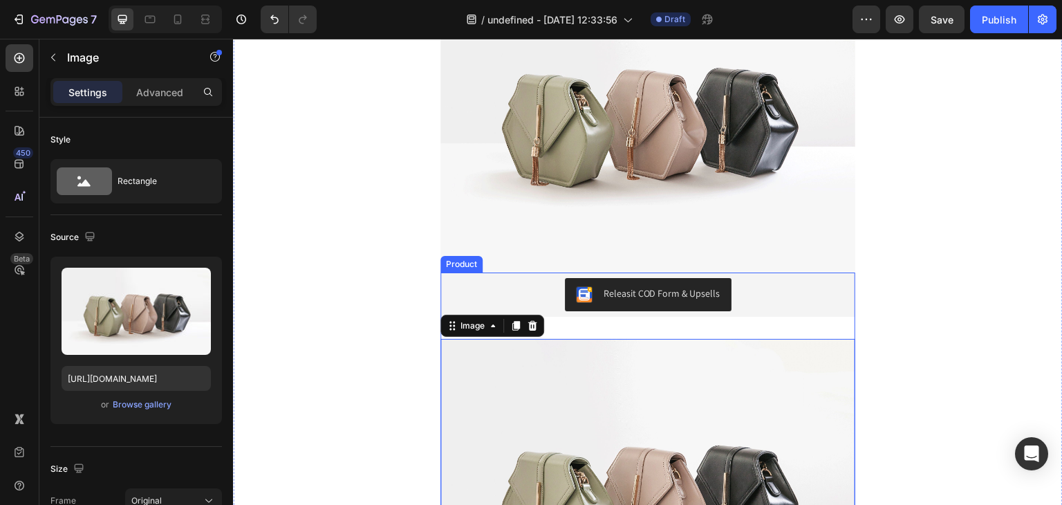
click at [661, 313] on div "Releasit COD Form & Upsells" at bounding box center [647, 294] width 415 height 44
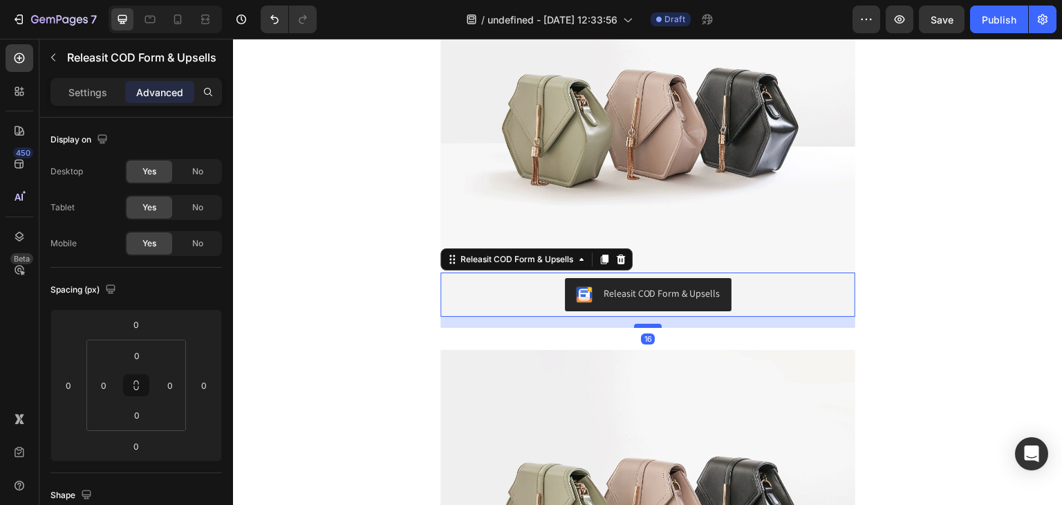
drag, startPoint x: 644, startPoint y: 314, endPoint x: 646, endPoint y: 326, distance: 11.1
click at [646, 326] on div at bounding box center [648, 325] width 28 height 4
type input "16"
click at [639, 352] on img at bounding box center [647, 505] width 415 height 311
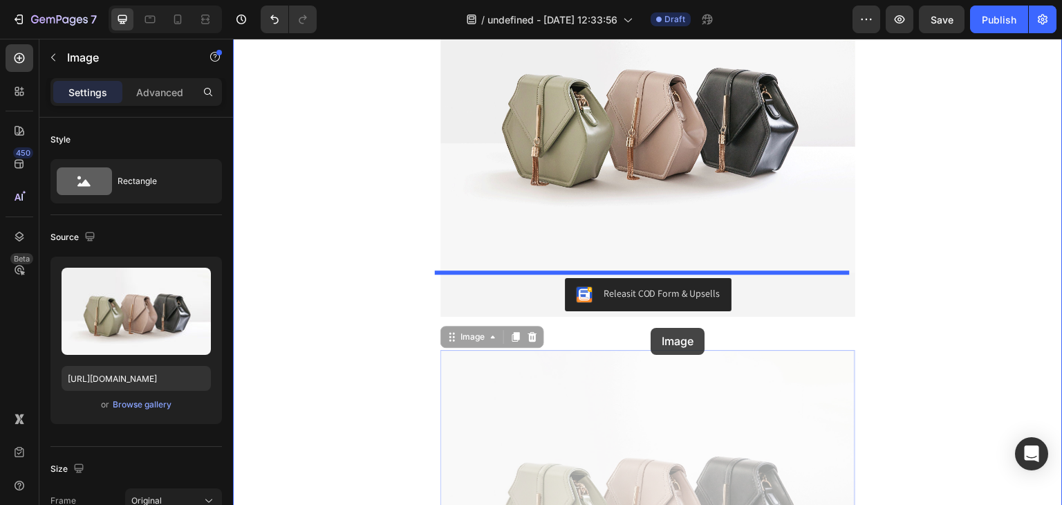
drag, startPoint x: 642, startPoint y: 365, endPoint x: 651, endPoint y: 328, distance: 38.4
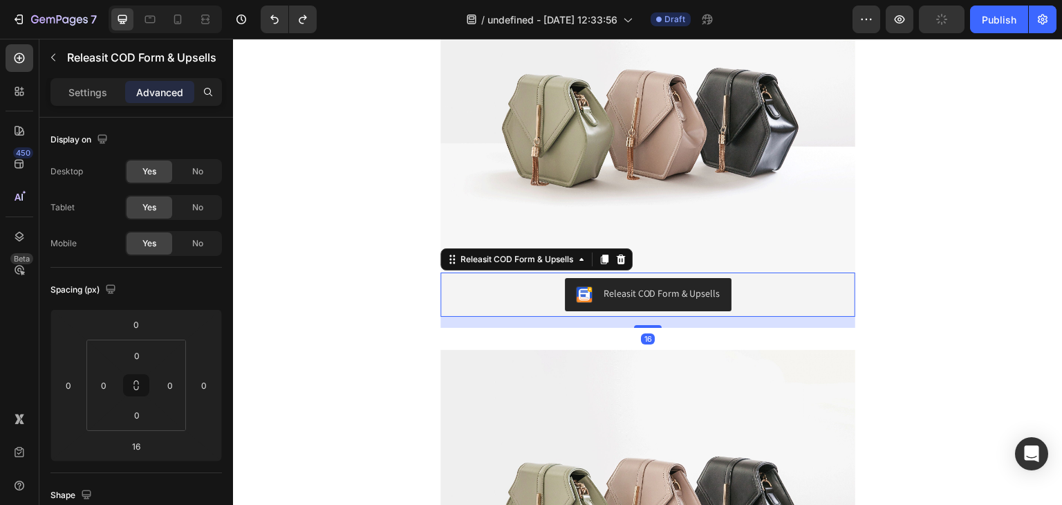
click at [668, 300] on div "Releasit COD Form & Upsells" at bounding box center [661, 293] width 117 height 15
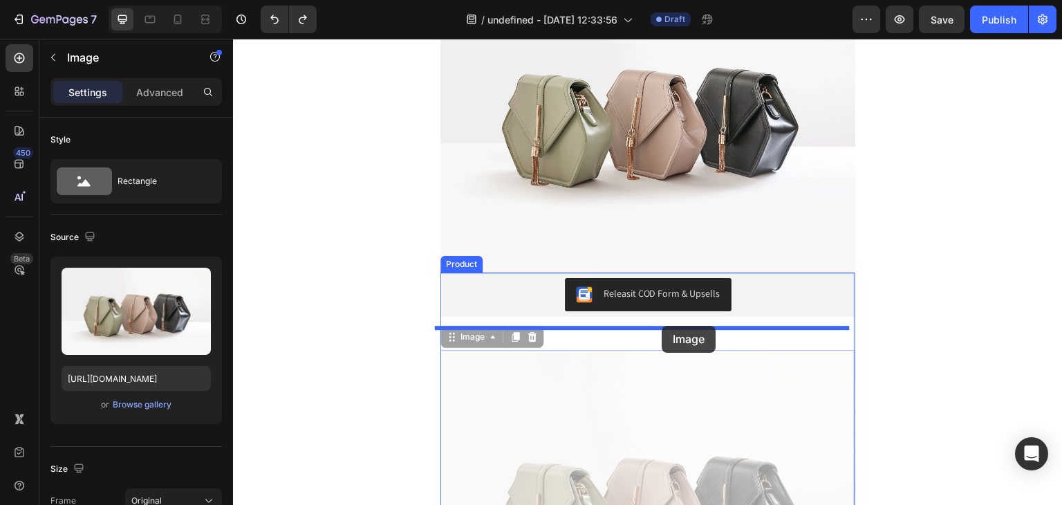
drag, startPoint x: 643, startPoint y: 365, endPoint x: 662, endPoint y: 326, distance: 43.6
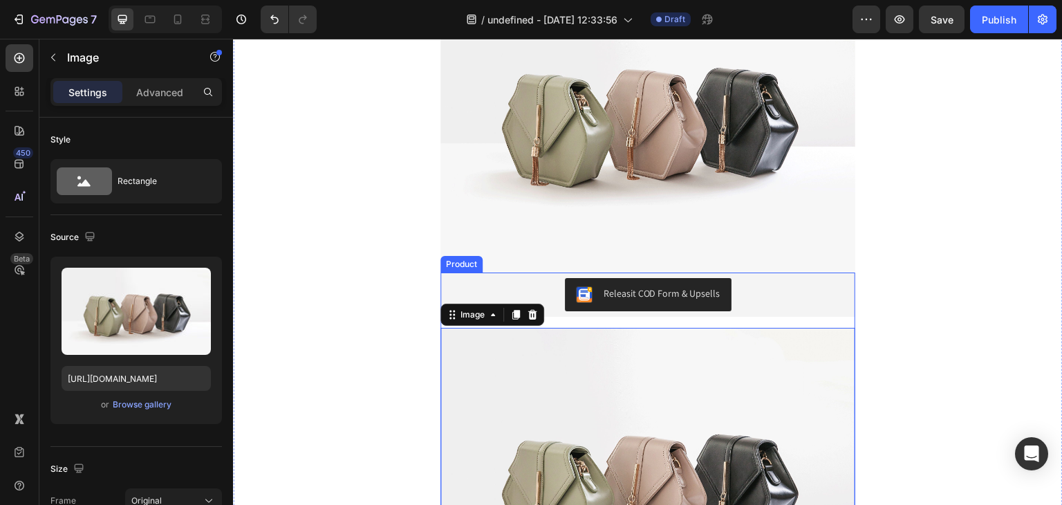
click at [649, 299] on div "Releasit COD Form & Upsells" at bounding box center [661, 293] width 117 height 15
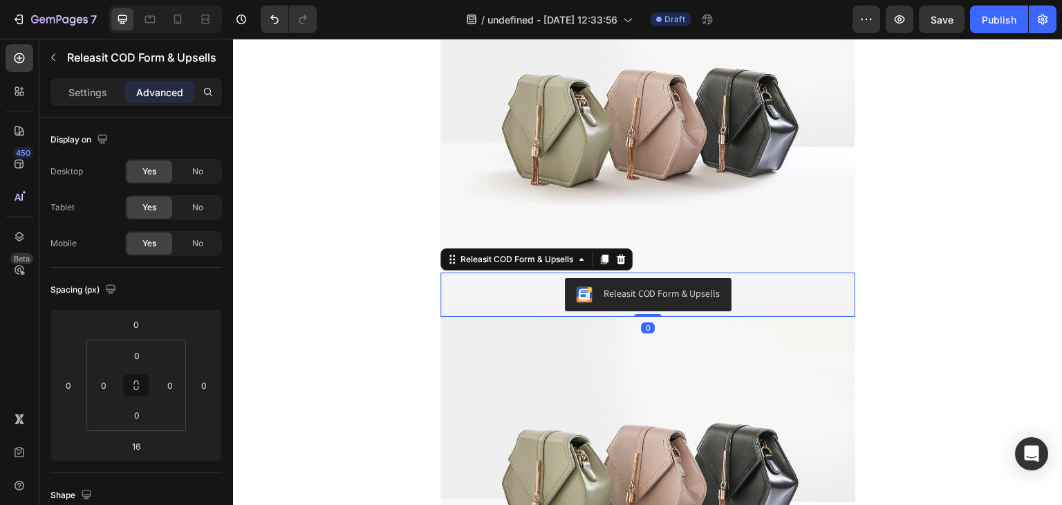
drag, startPoint x: 650, startPoint y: 325, endPoint x: 655, endPoint y: 292, distance: 33.6
click at [655, 292] on div "Releasit COD Form & Upsells Releasit COD Form & Upsells 0" at bounding box center [647, 294] width 415 height 44
type input "0"
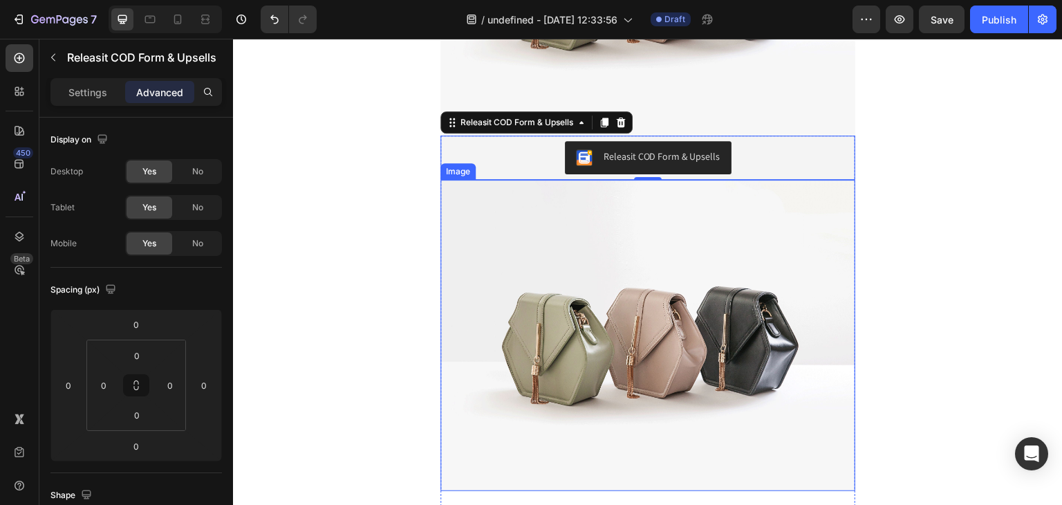
scroll to position [555, 0]
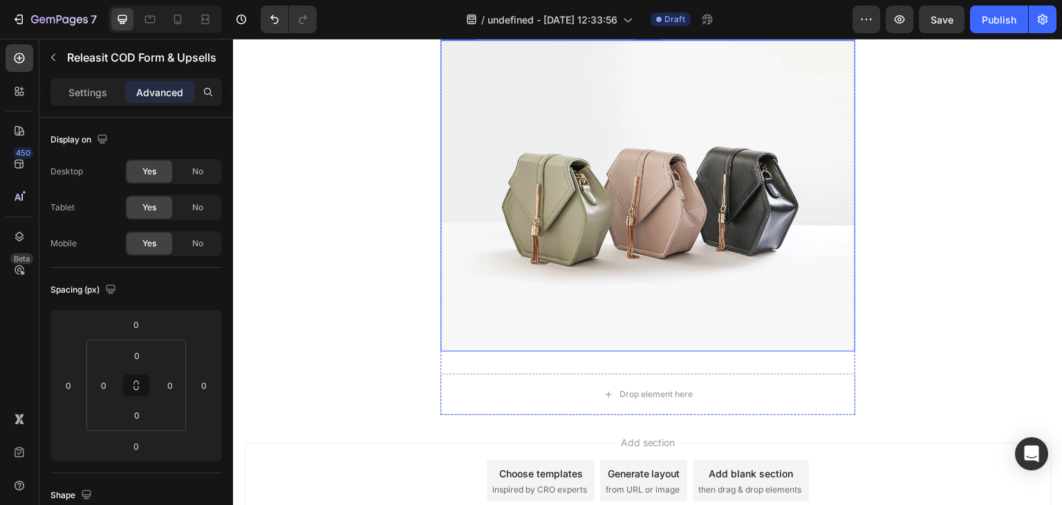
click at [585, 253] on img at bounding box center [647, 195] width 415 height 311
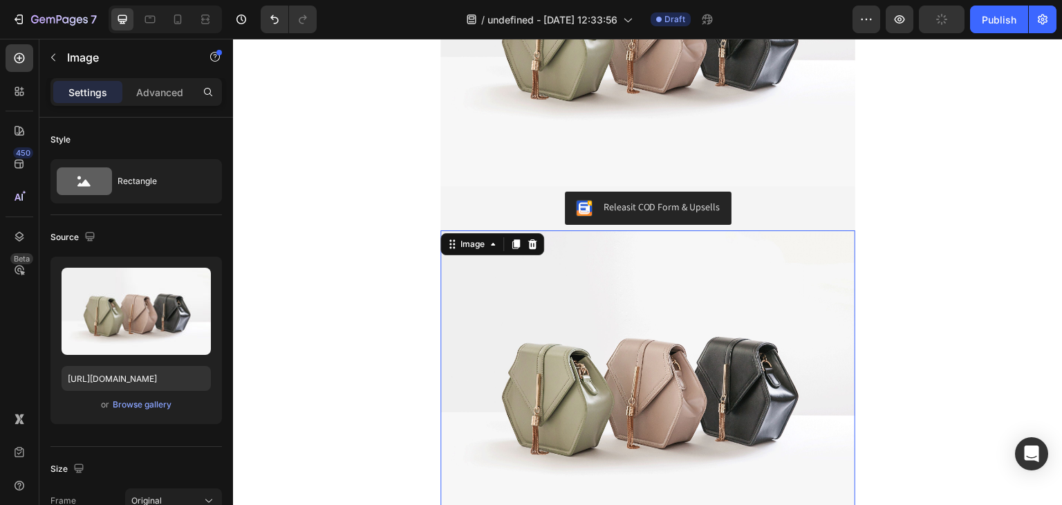
scroll to position [486, 0]
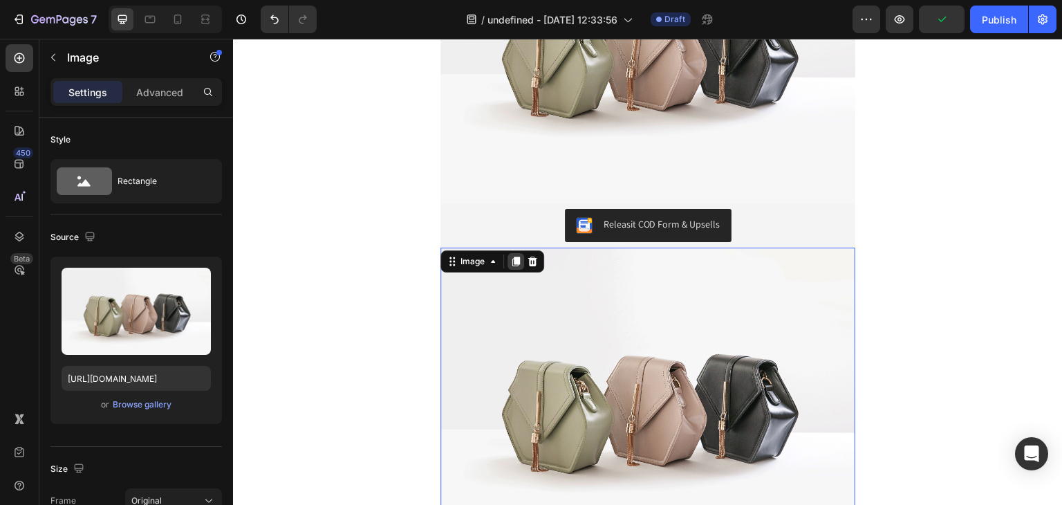
click at [512, 260] on icon at bounding box center [516, 261] width 8 height 10
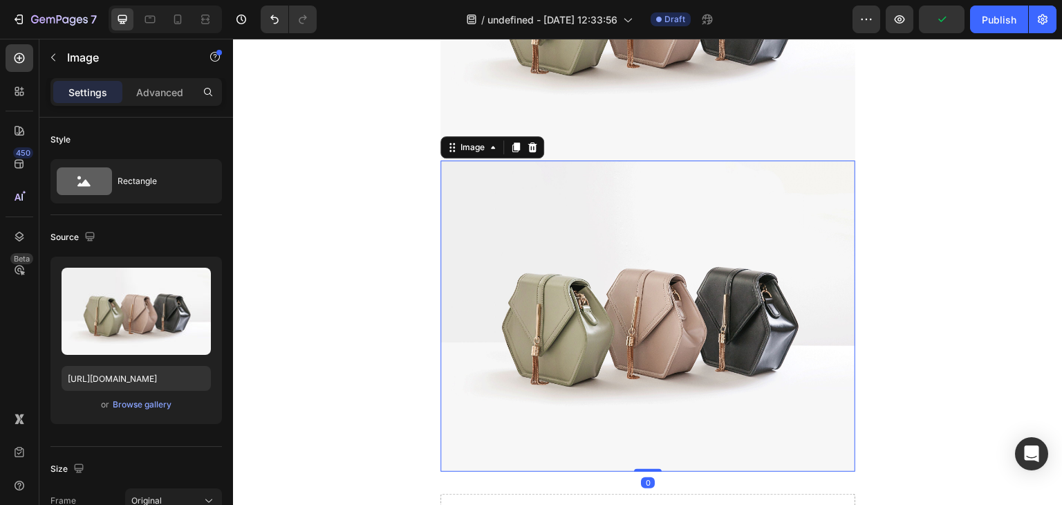
scroll to position [957, 0]
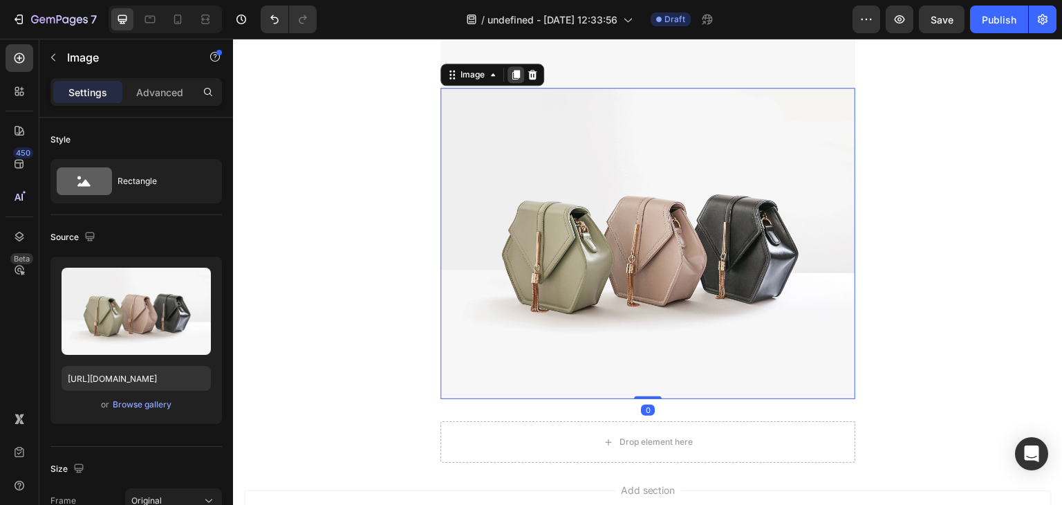
click at [512, 73] on icon at bounding box center [516, 75] width 8 height 10
click at [512, 73] on icon at bounding box center [516, 74] width 8 height 10
click at [512, 73] on icon at bounding box center [516, 75] width 8 height 10
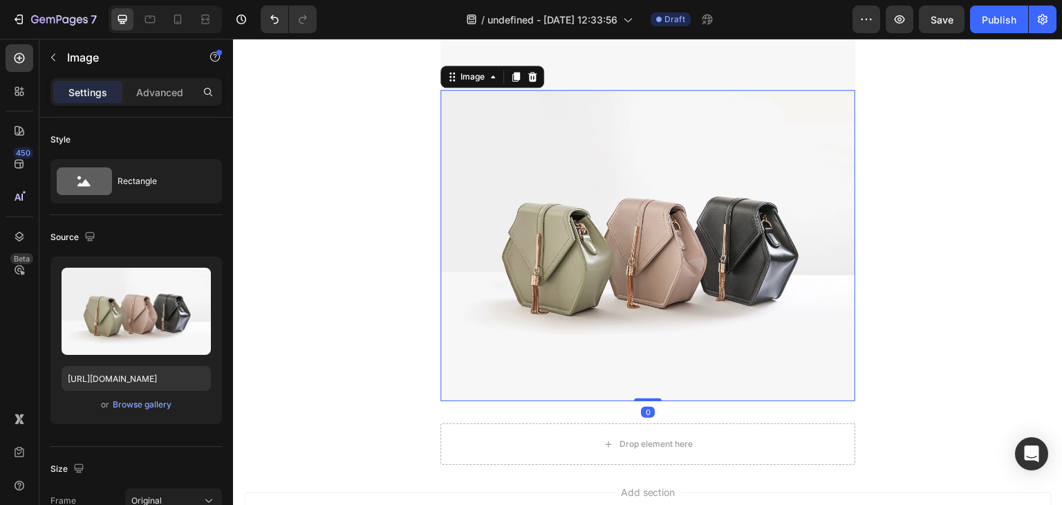
click at [512, 73] on icon at bounding box center [516, 78] width 8 height 10
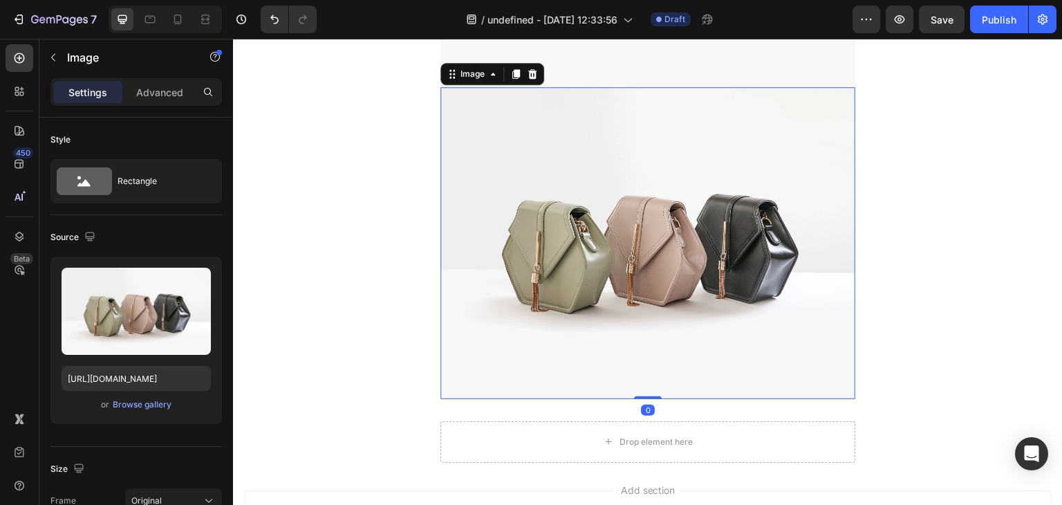
click at [512, 73] on icon at bounding box center [516, 75] width 8 height 10
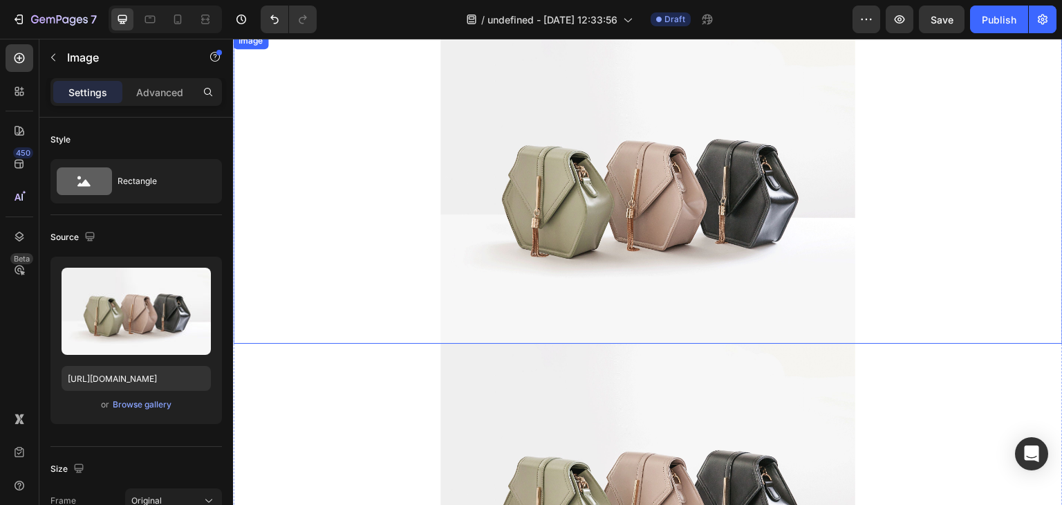
scroll to position [0, 0]
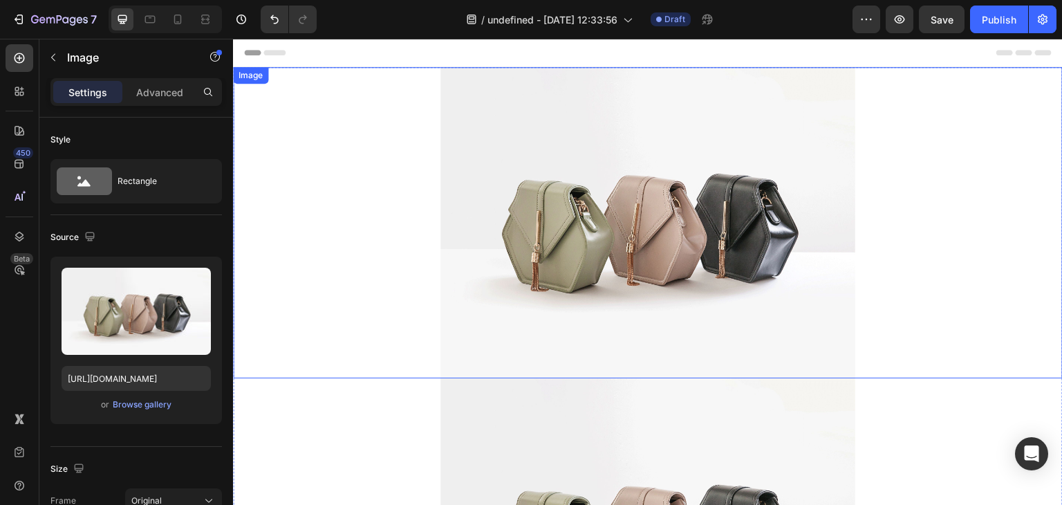
click at [709, 217] on img at bounding box center [647, 222] width 415 height 311
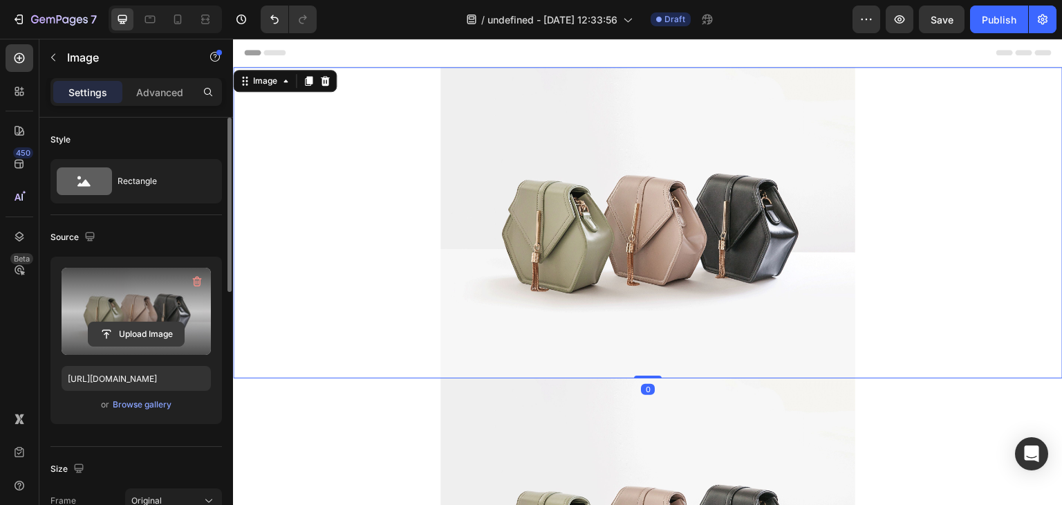
click at [138, 332] on input "file" at bounding box center [135, 333] width 95 height 23
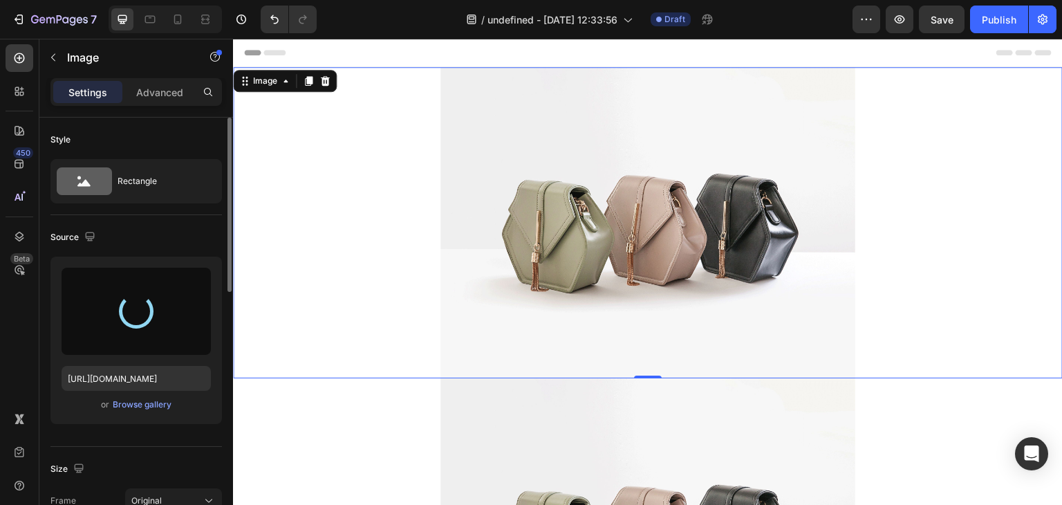
type input "[URL][DOMAIN_NAME]"
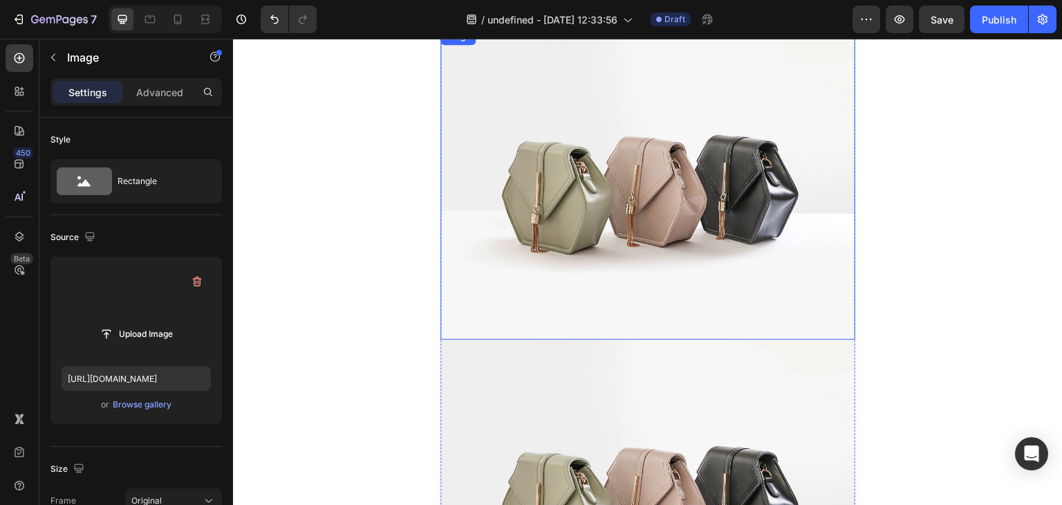
scroll to position [1106, 0]
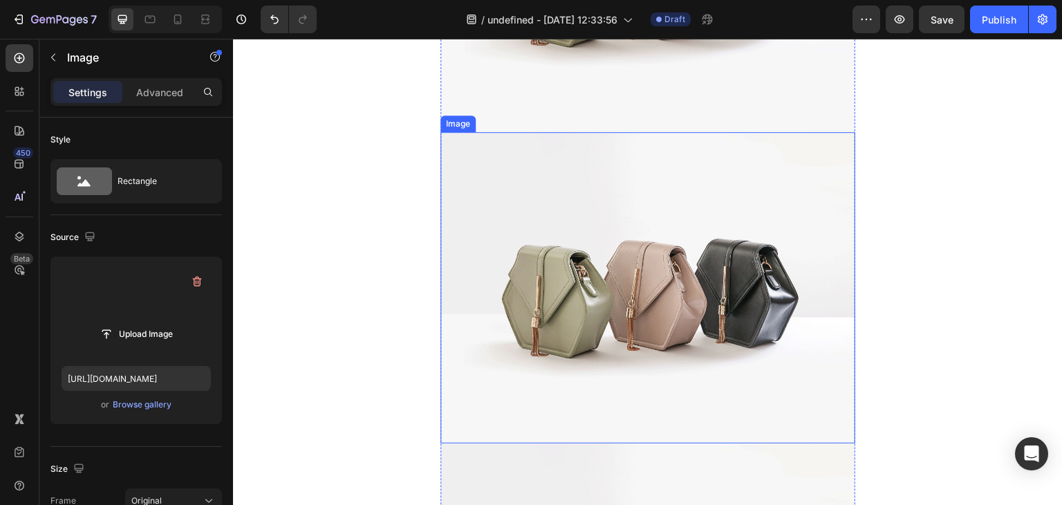
click at [590, 250] on img at bounding box center [647, 287] width 415 height 311
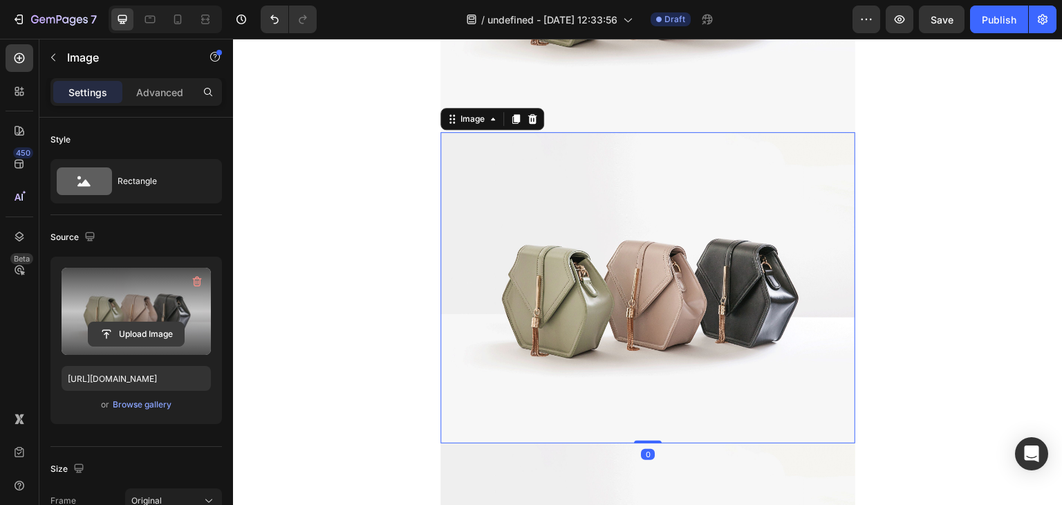
click at [116, 337] on input "file" at bounding box center [135, 333] width 95 height 23
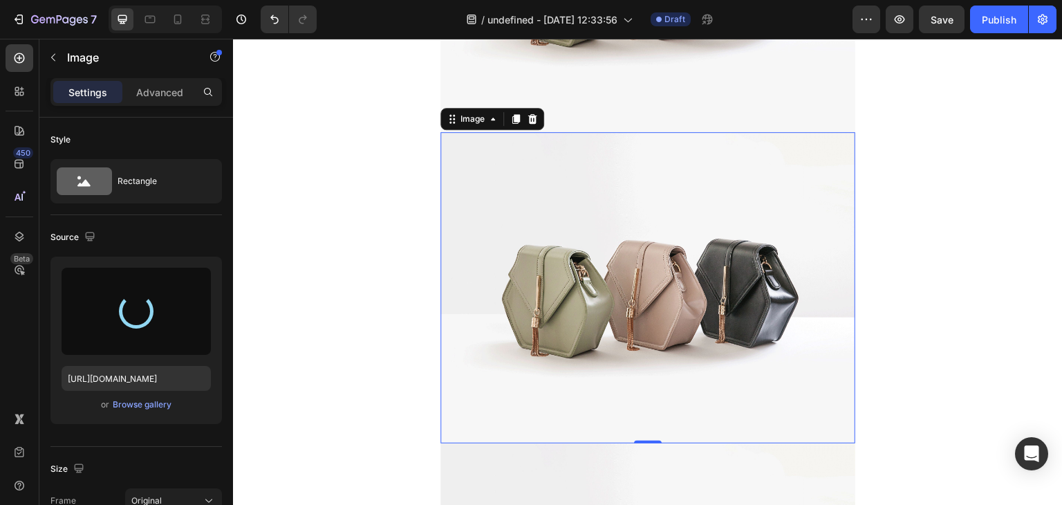
type input "[URL][DOMAIN_NAME]"
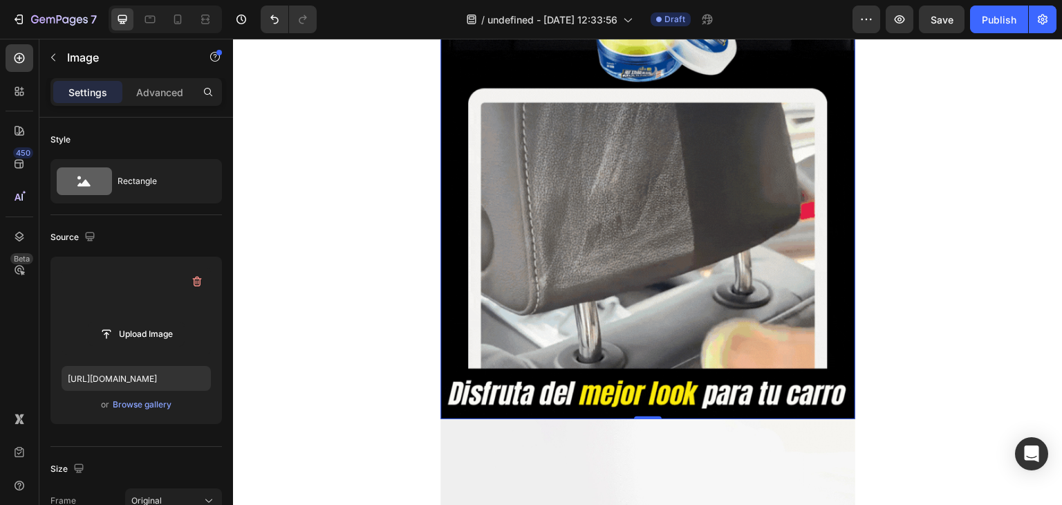
scroll to position [1728, 0]
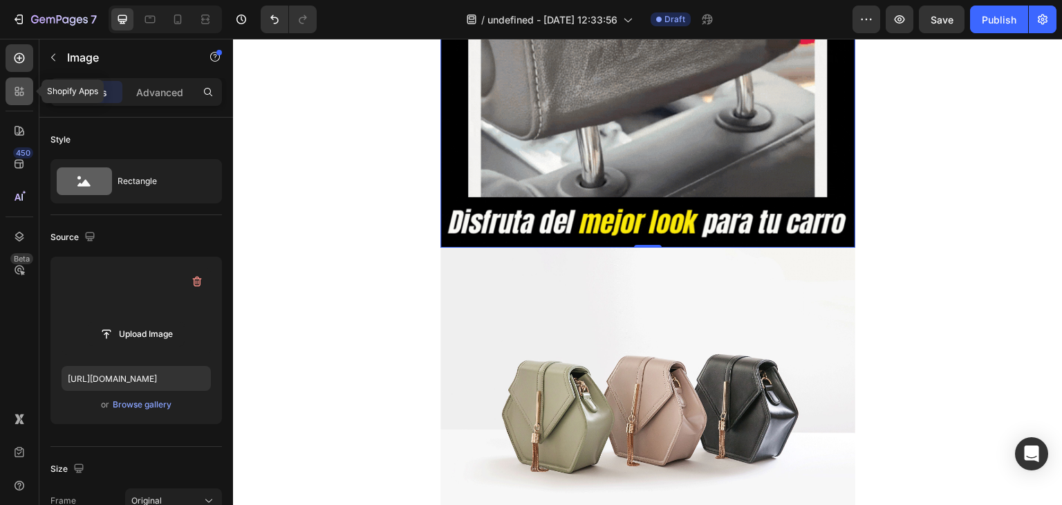
click at [25, 100] on div at bounding box center [20, 91] width 28 height 28
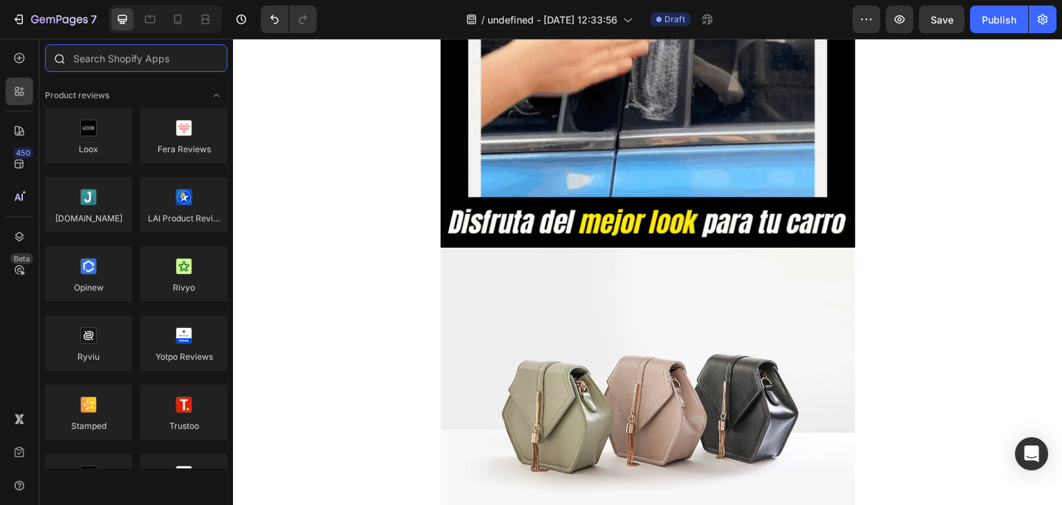
click at [90, 57] on input "text" at bounding box center [136, 58] width 182 height 28
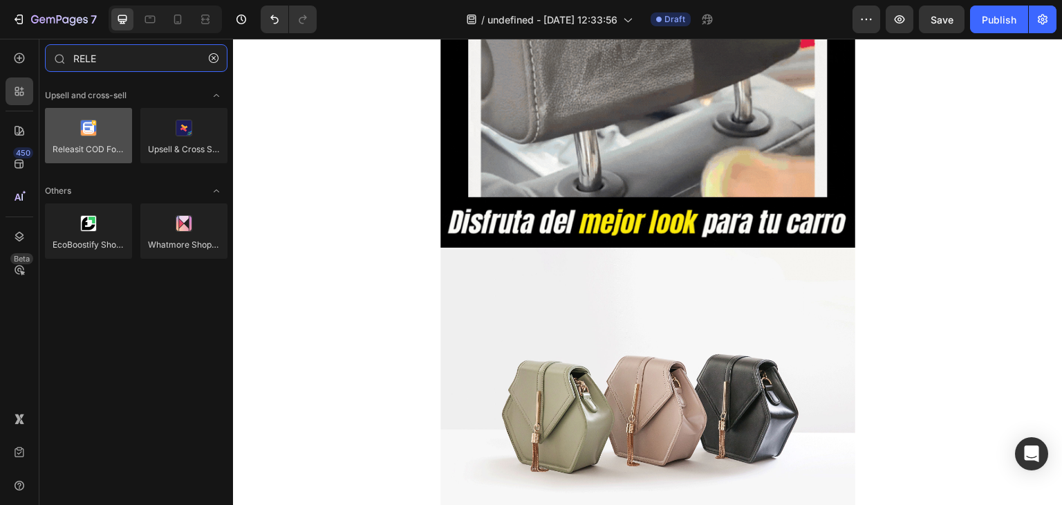
type input "RELE"
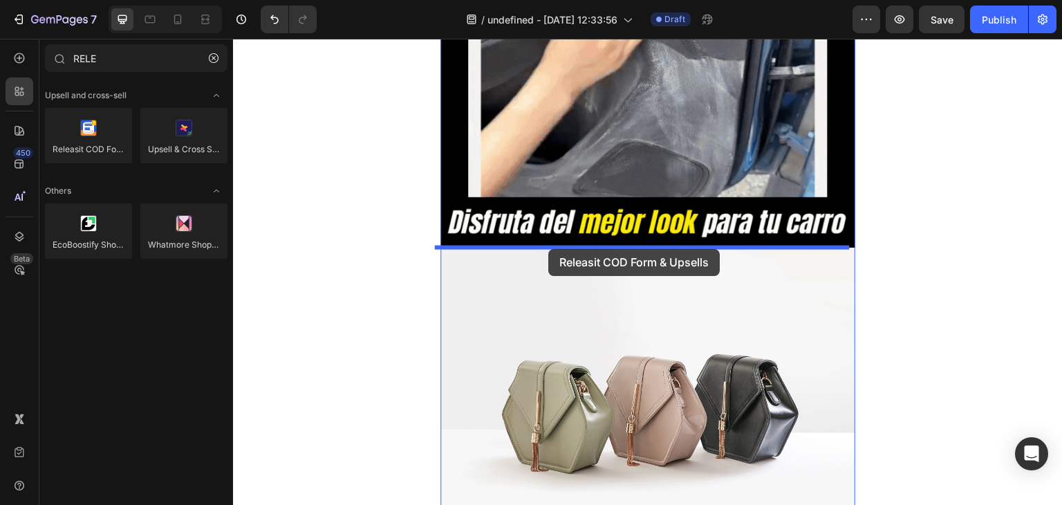
drag, startPoint x: 308, startPoint y: 183, endPoint x: 548, endPoint y: 249, distance: 249.3
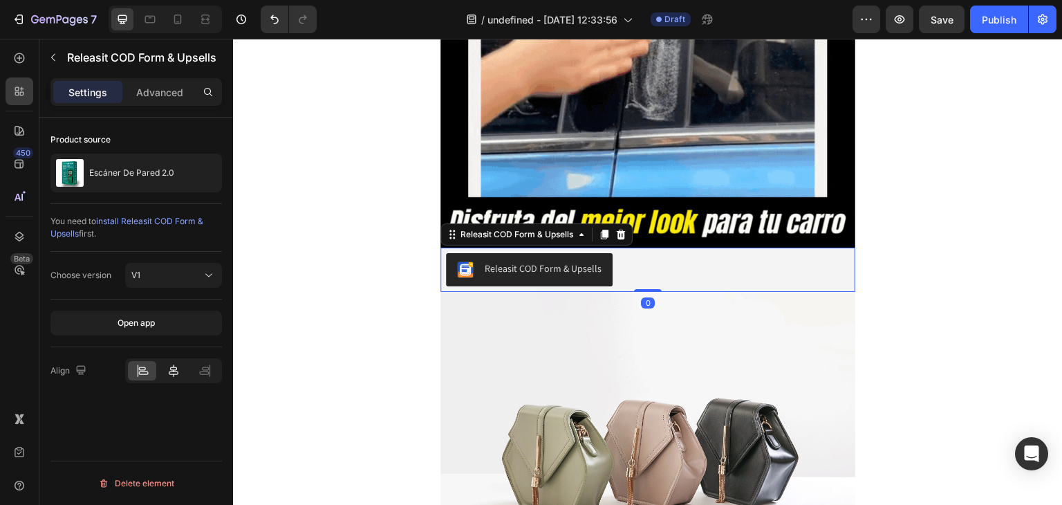
click at [170, 369] on icon at bounding box center [174, 371] width 14 height 14
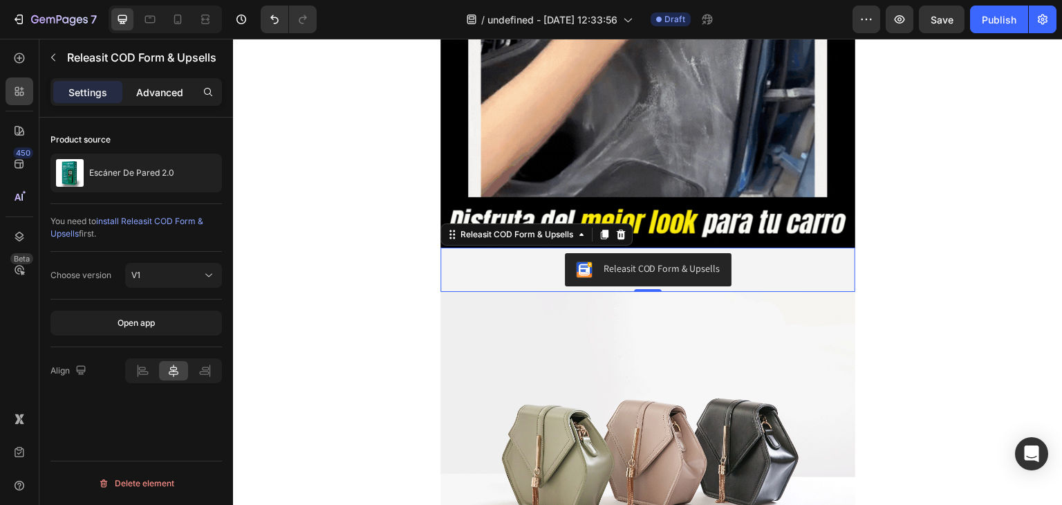
click at [158, 97] on p "Advanced" at bounding box center [159, 92] width 47 height 15
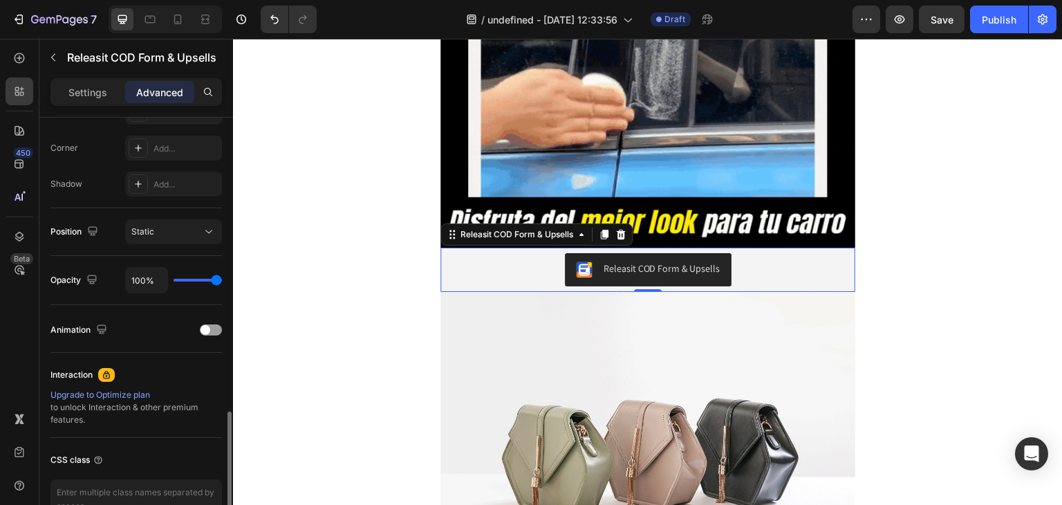
scroll to position [484, 0]
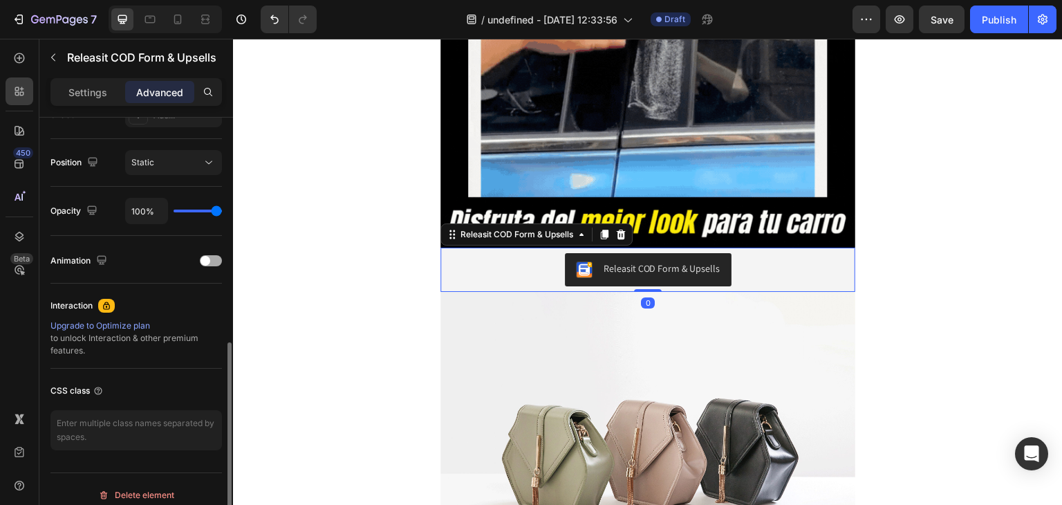
click at [209, 256] on span at bounding box center [205, 261] width 10 height 10
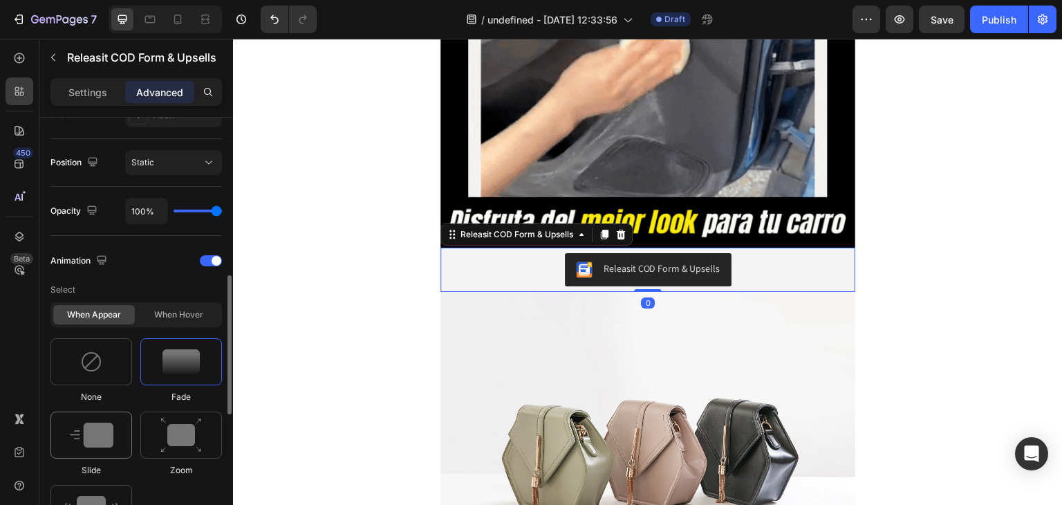
click at [110, 420] on div at bounding box center [91, 434] width 82 height 47
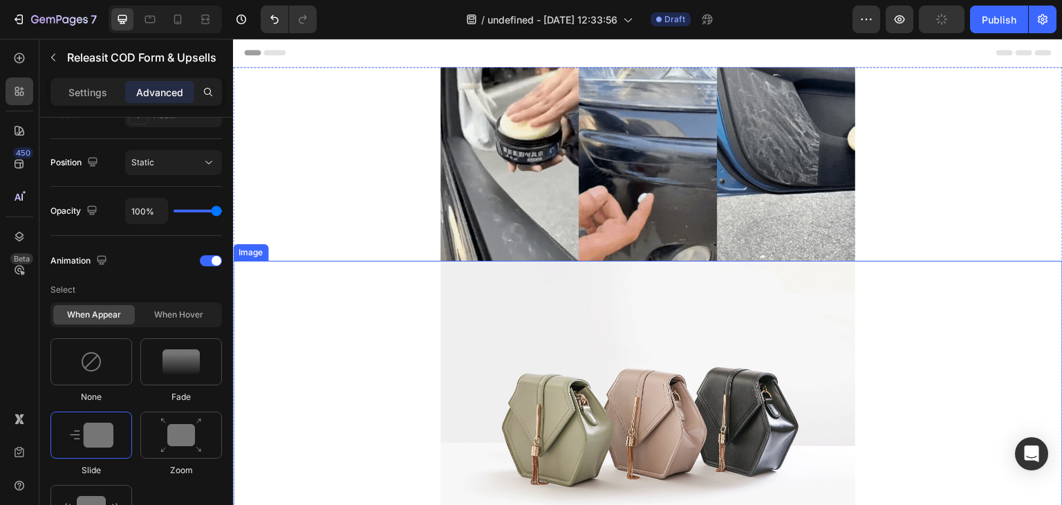
scroll to position [207, 0]
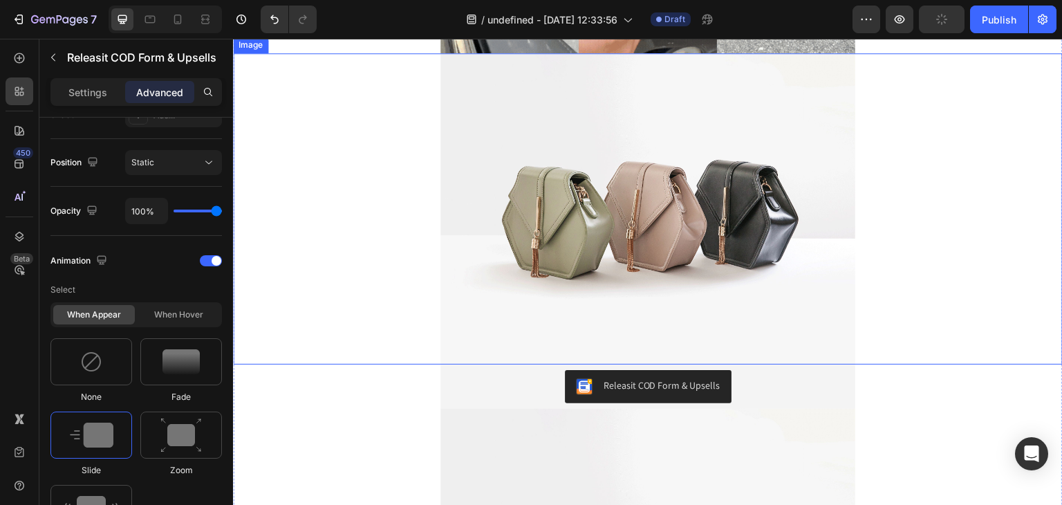
click at [685, 250] on img at bounding box center [647, 208] width 415 height 311
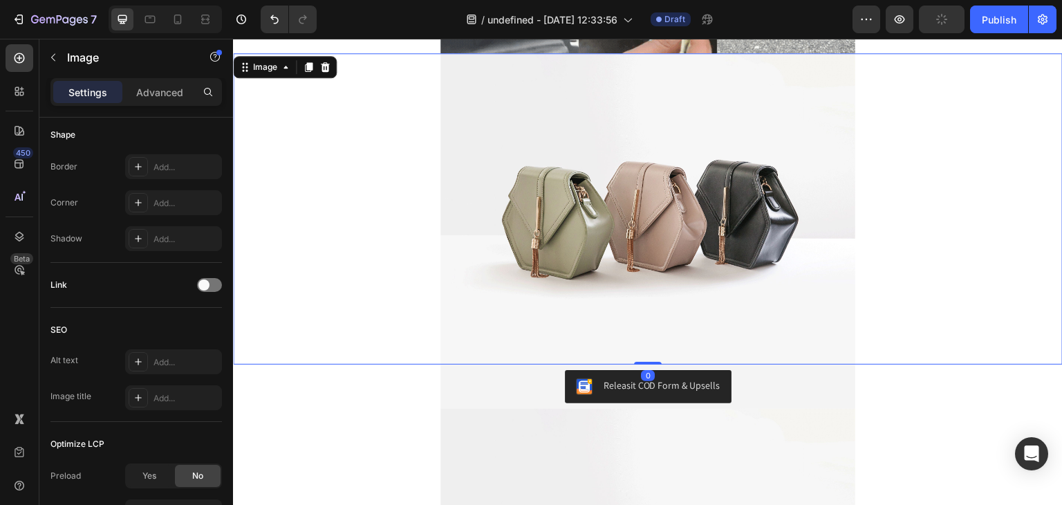
scroll to position [0, 0]
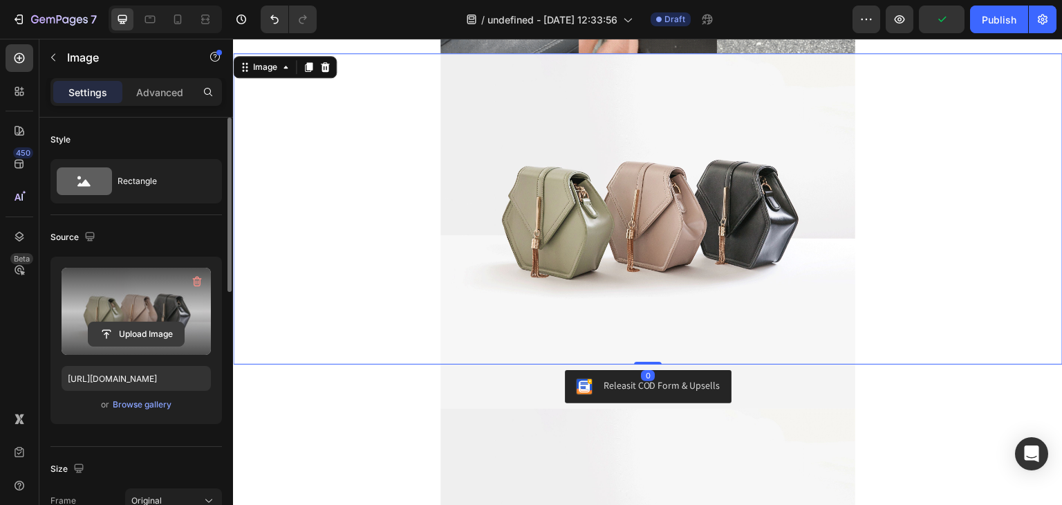
click at [140, 334] on input "file" at bounding box center [135, 333] width 95 height 23
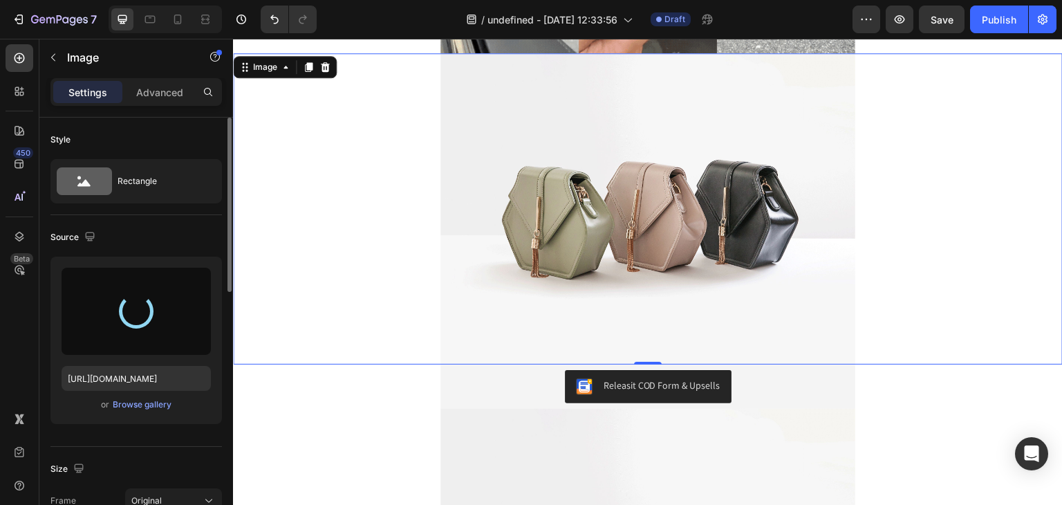
type input "[URL][DOMAIN_NAME]"
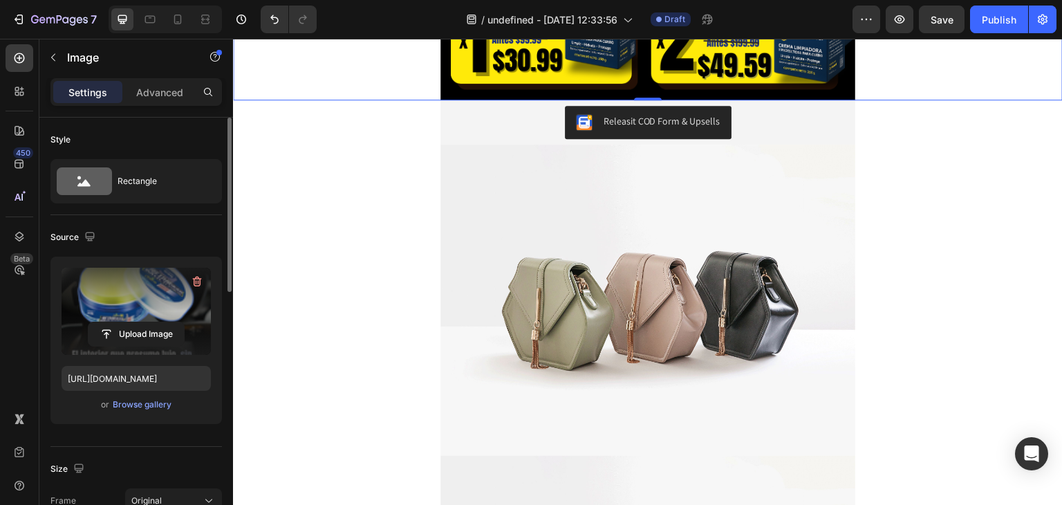
scroll to position [899, 0]
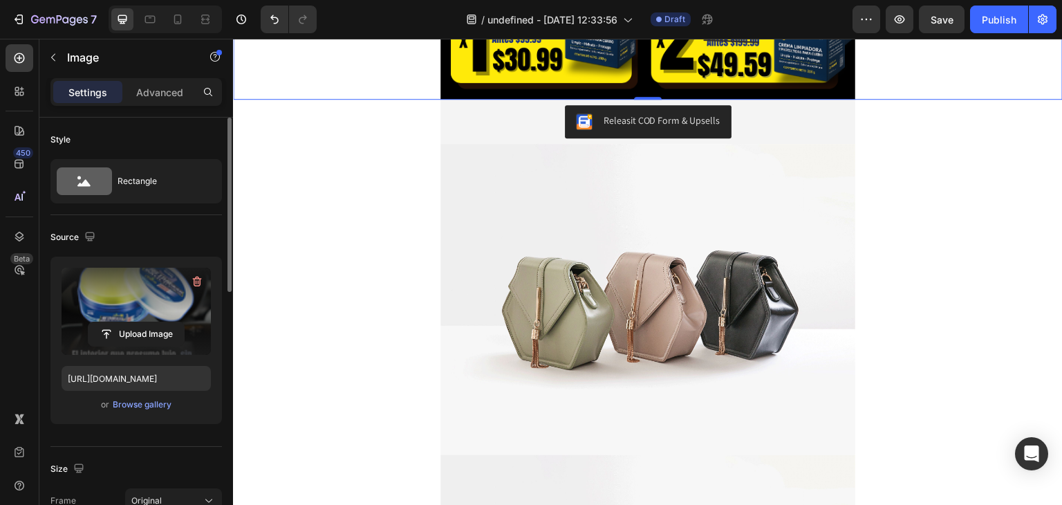
click at [641, 231] on img at bounding box center [647, 299] width 415 height 311
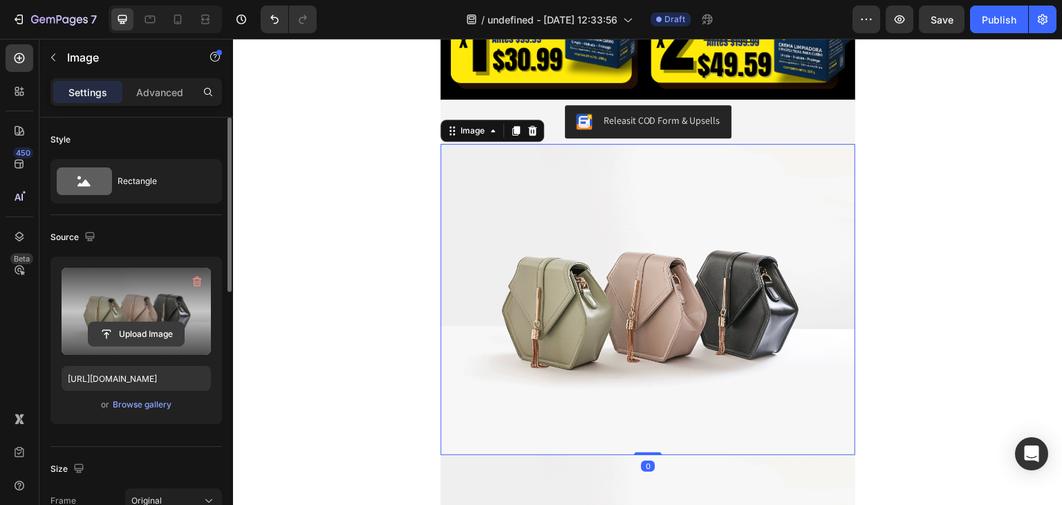
click at [149, 326] on input "file" at bounding box center [135, 333] width 95 height 23
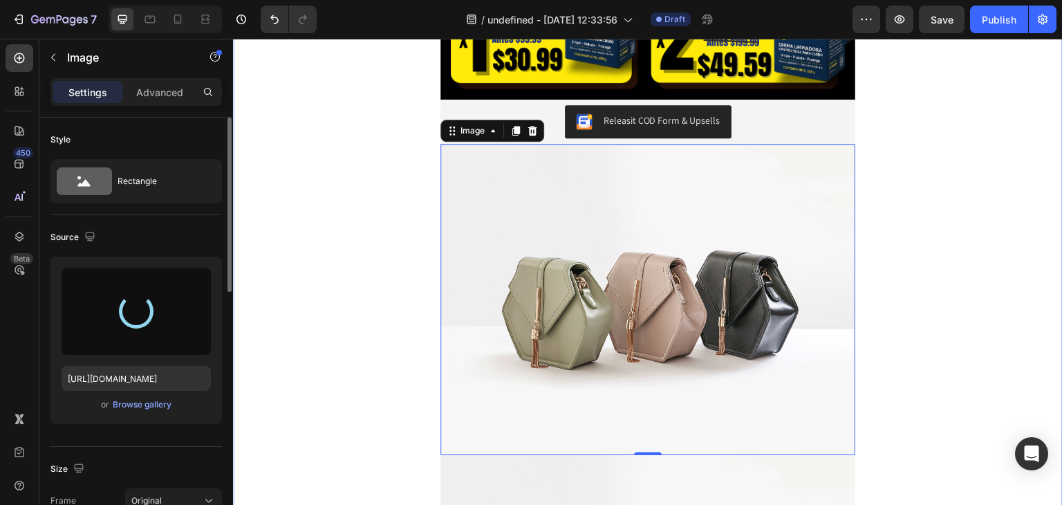
type input "[URL][DOMAIN_NAME]"
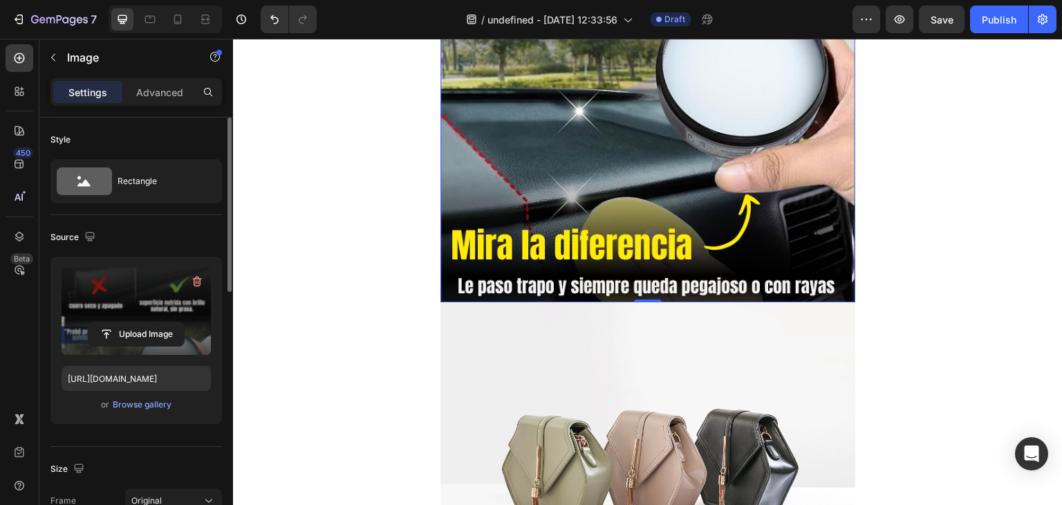
scroll to position [1659, 0]
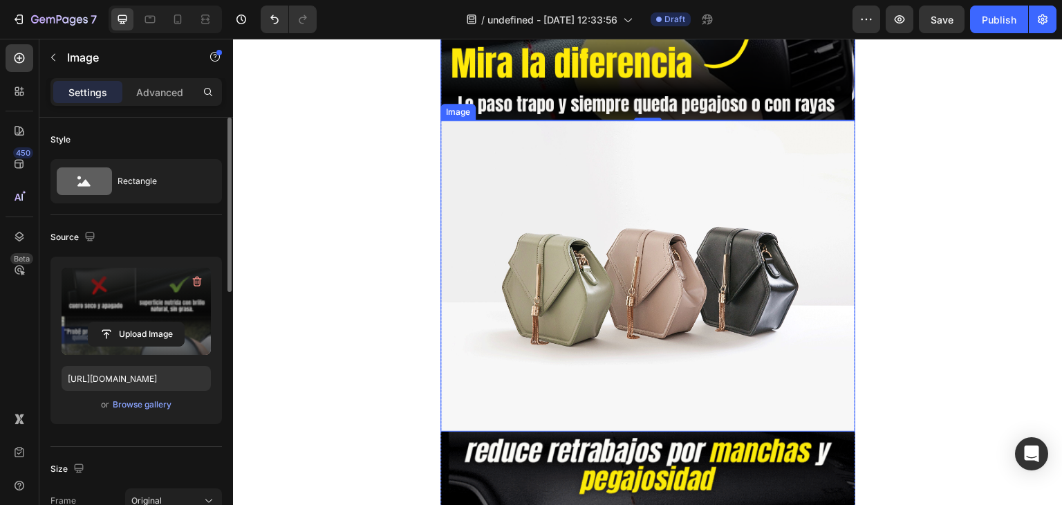
click at [614, 232] on img at bounding box center [647, 275] width 415 height 311
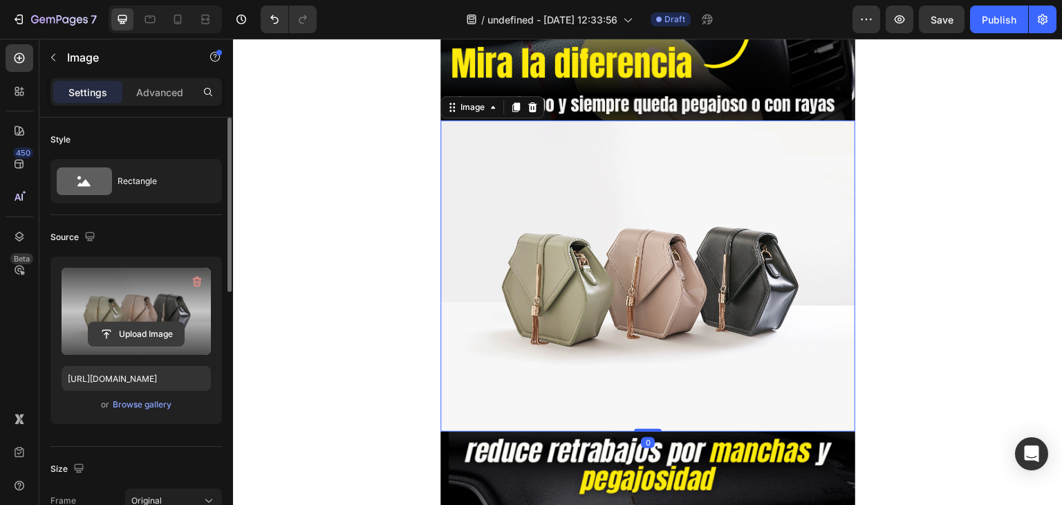
click at [150, 332] on input "file" at bounding box center [135, 333] width 95 height 23
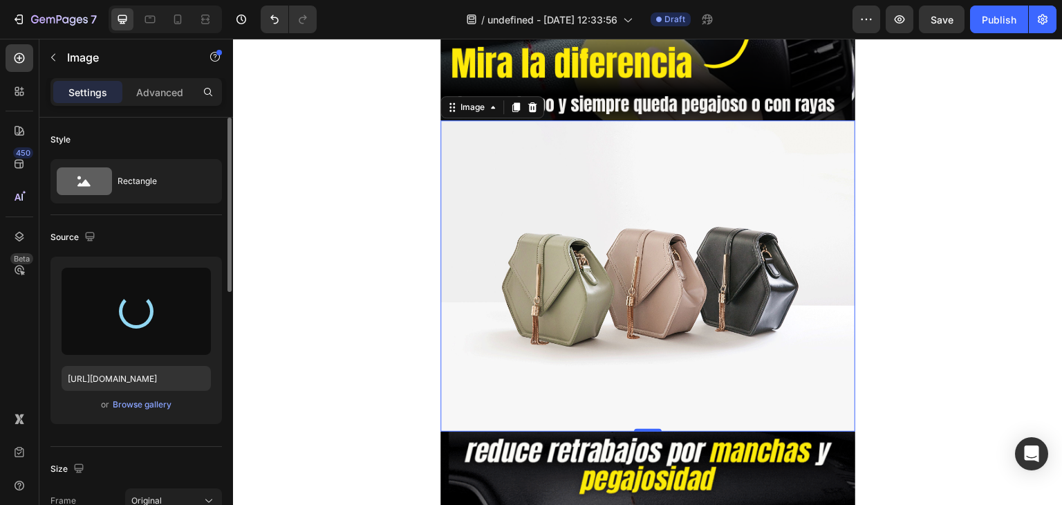
type input "[URL][DOMAIN_NAME]"
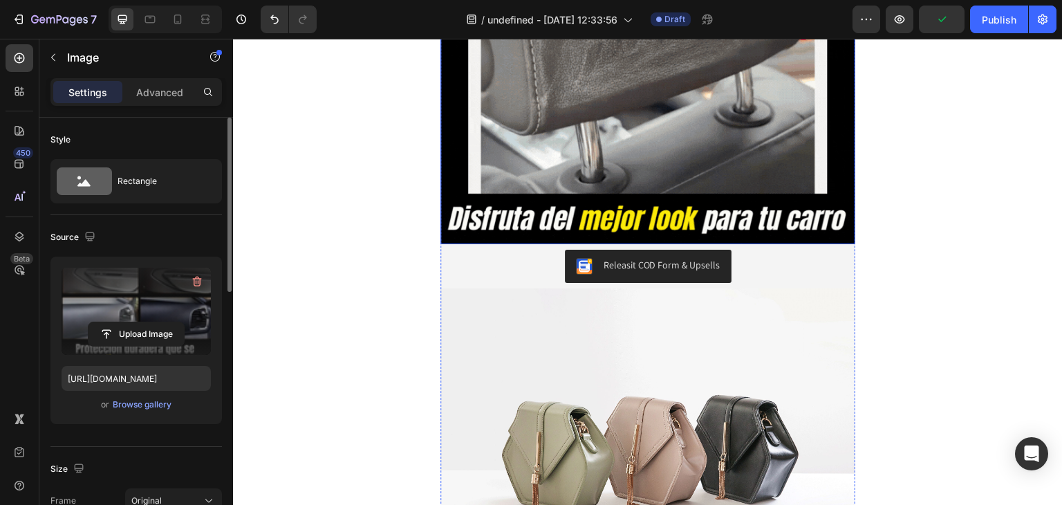
scroll to position [3179, 0]
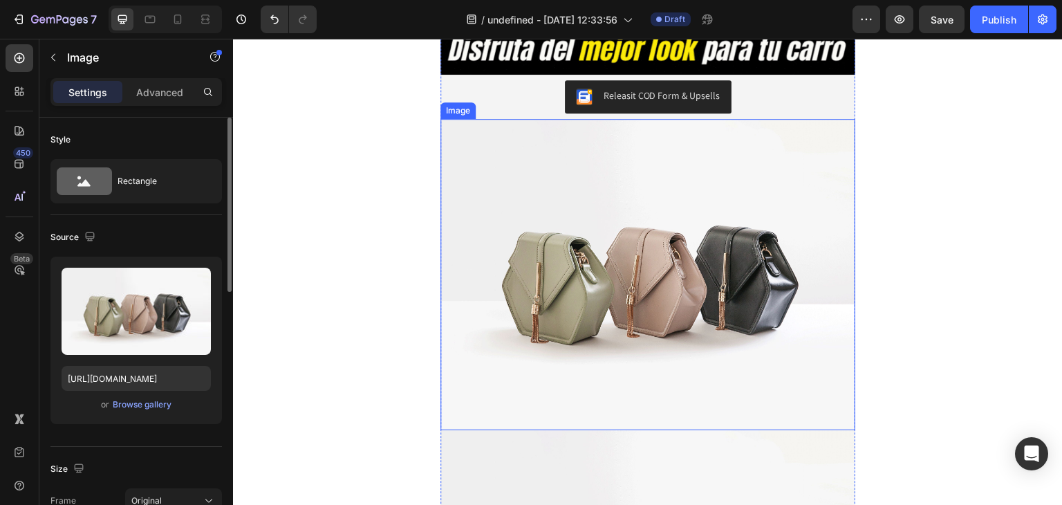
click at [626, 248] on img at bounding box center [647, 274] width 415 height 311
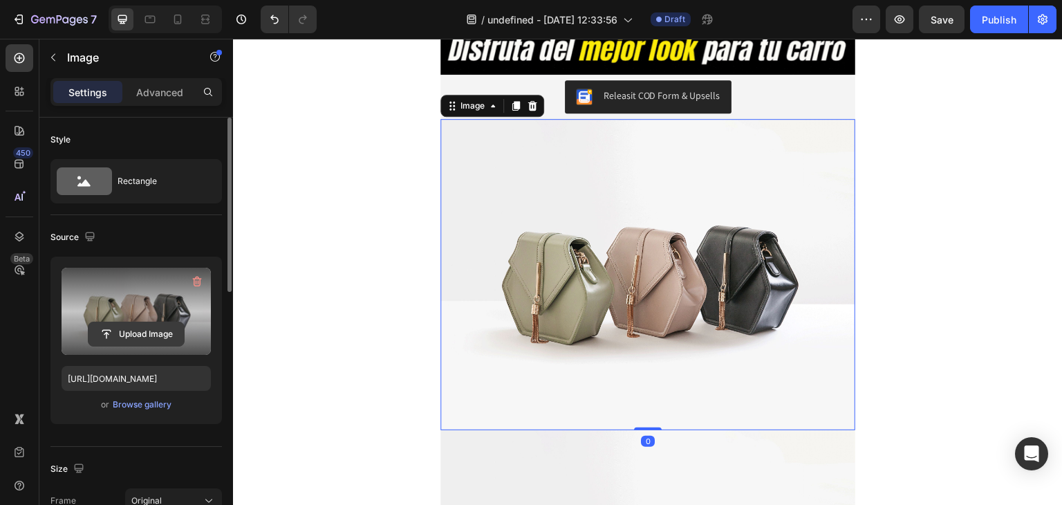
click at [164, 332] on input "file" at bounding box center [135, 333] width 95 height 23
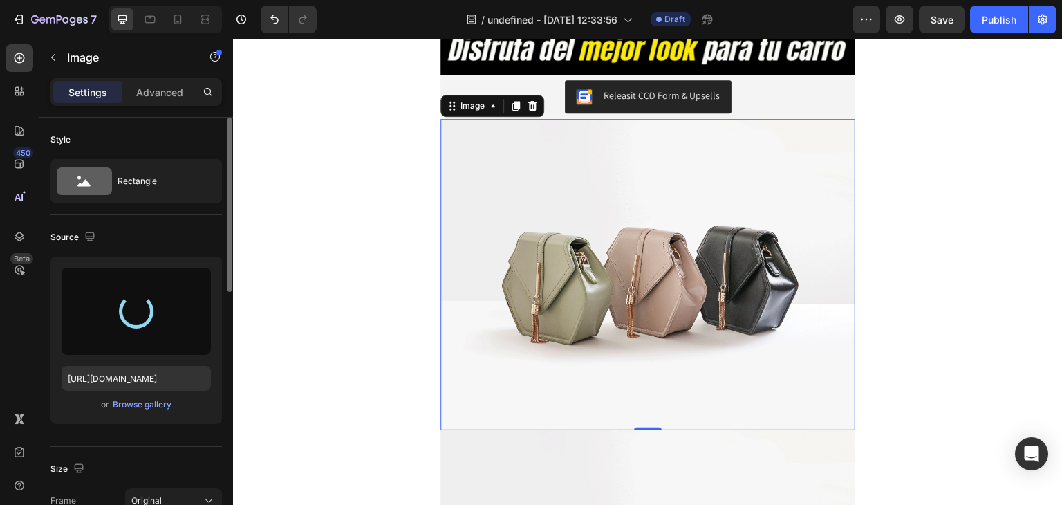
type input "[URL][DOMAIN_NAME]"
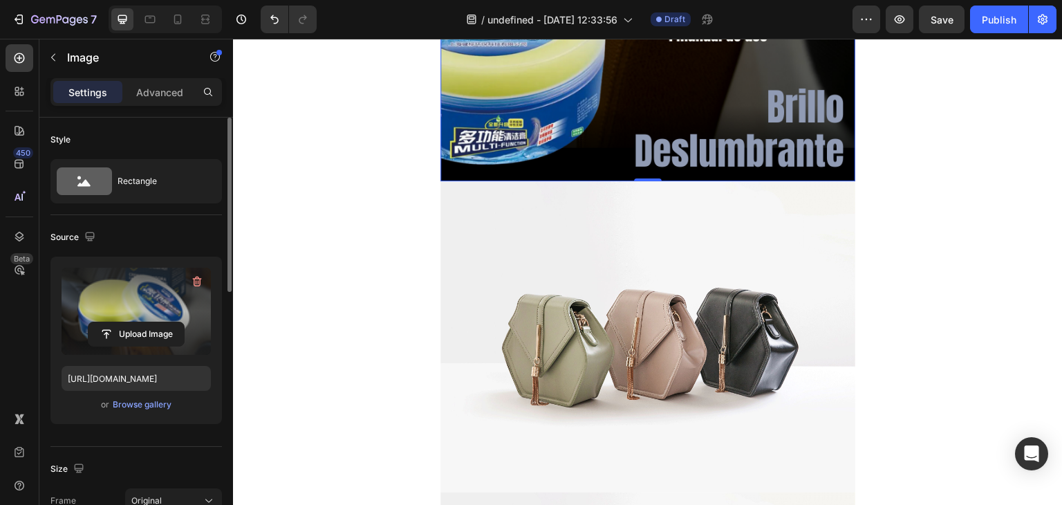
scroll to position [4009, 0]
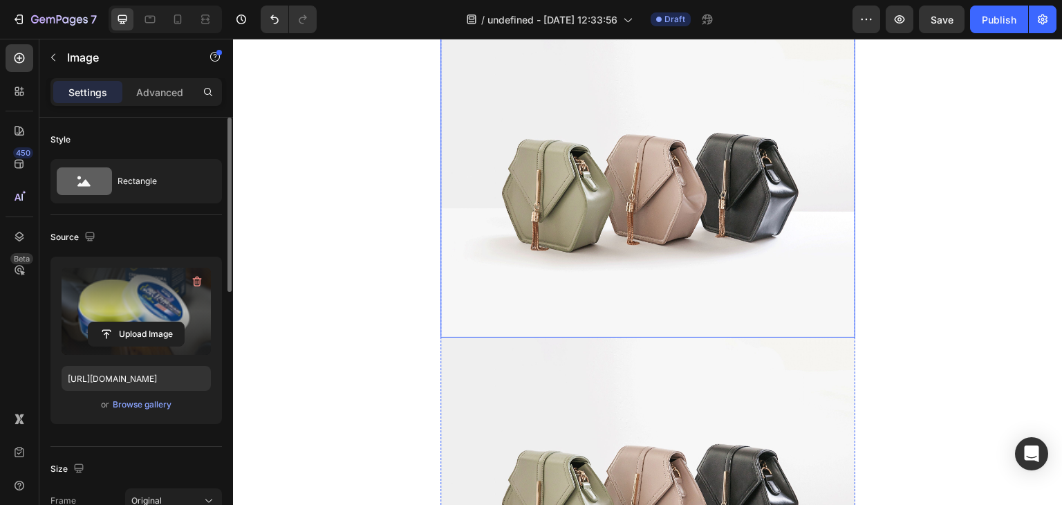
click at [489, 245] on img at bounding box center [647, 181] width 415 height 311
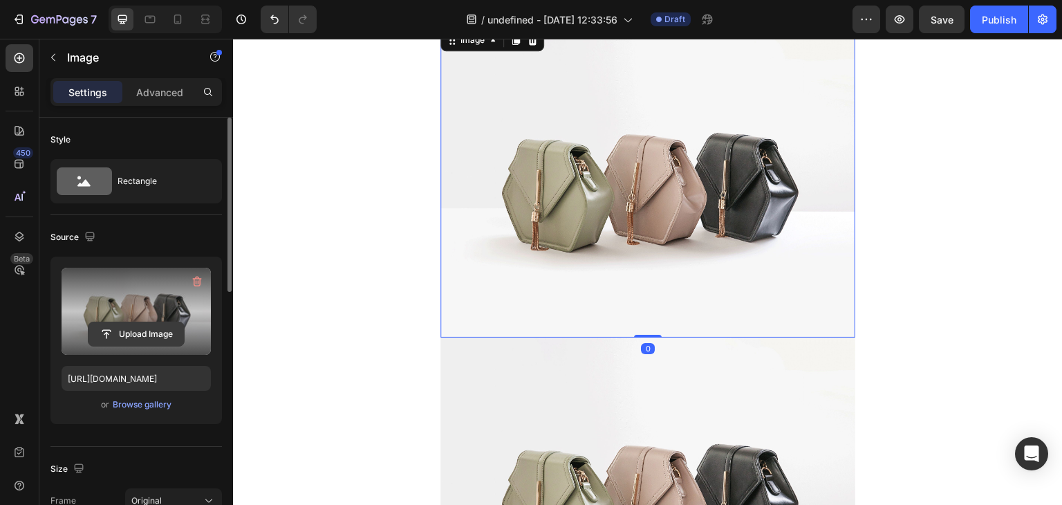
click at [151, 334] on input "file" at bounding box center [135, 333] width 95 height 23
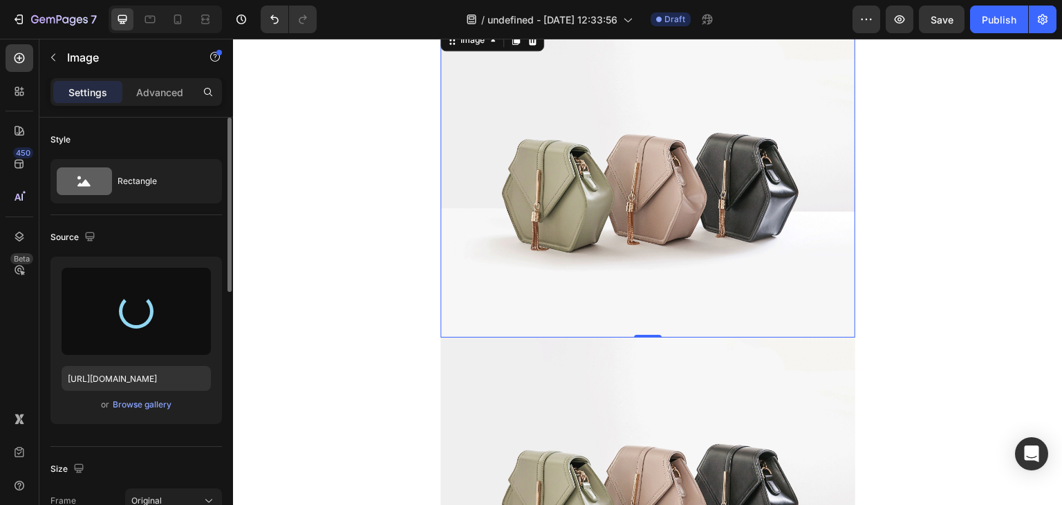
type input "[URL][DOMAIN_NAME]"
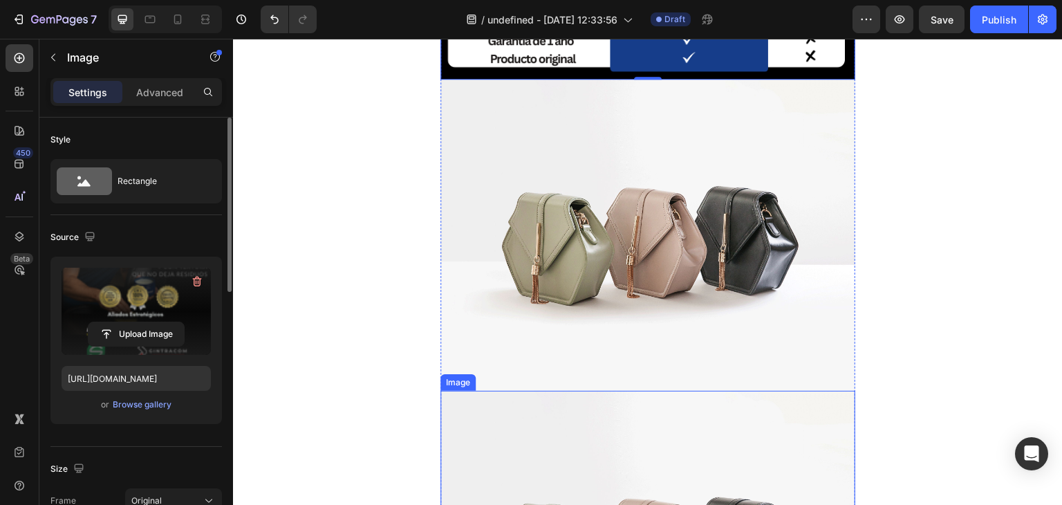
scroll to position [4838, 0]
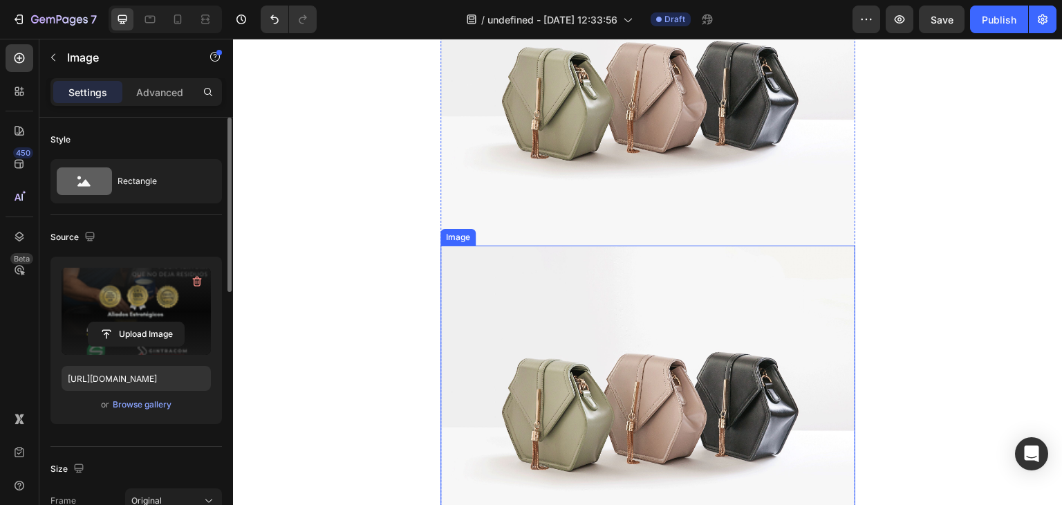
click at [698, 265] on img at bounding box center [647, 400] width 415 height 311
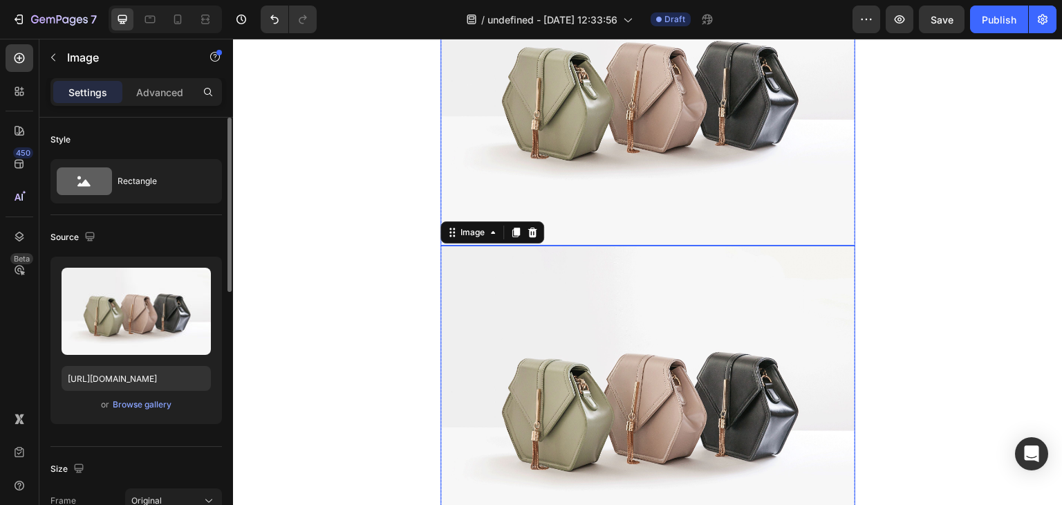
click at [662, 179] on img at bounding box center [647, 89] width 415 height 311
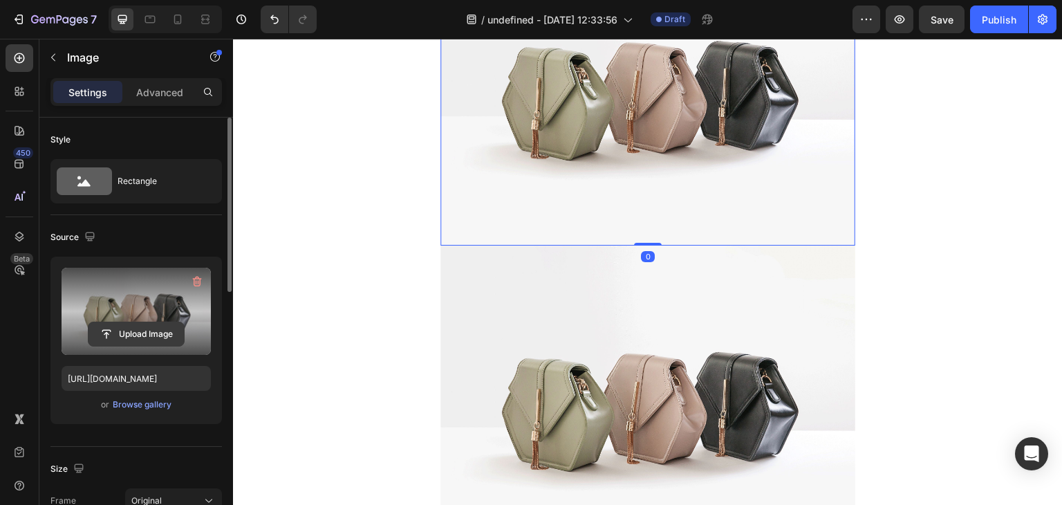
click at [170, 337] on input "file" at bounding box center [135, 333] width 95 height 23
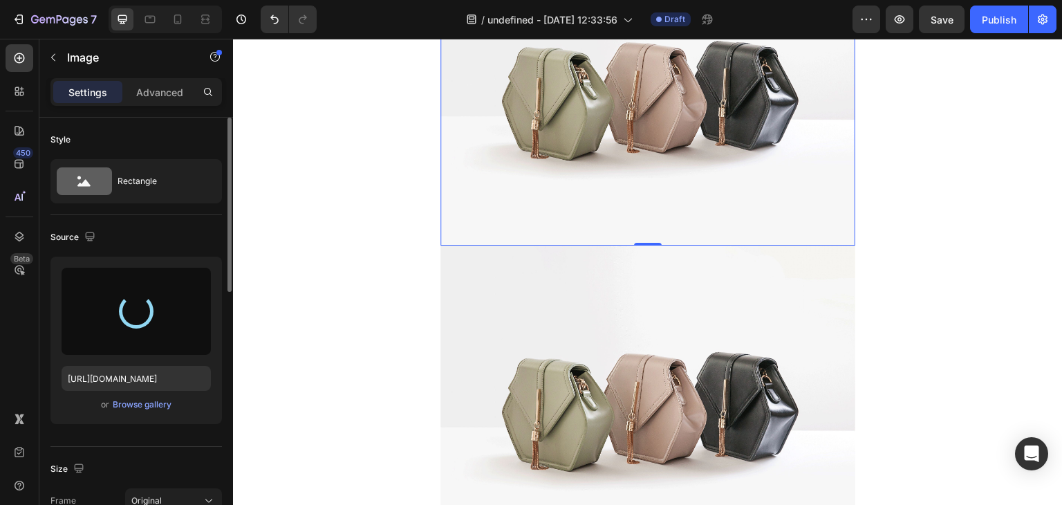
type input "[URL][DOMAIN_NAME]"
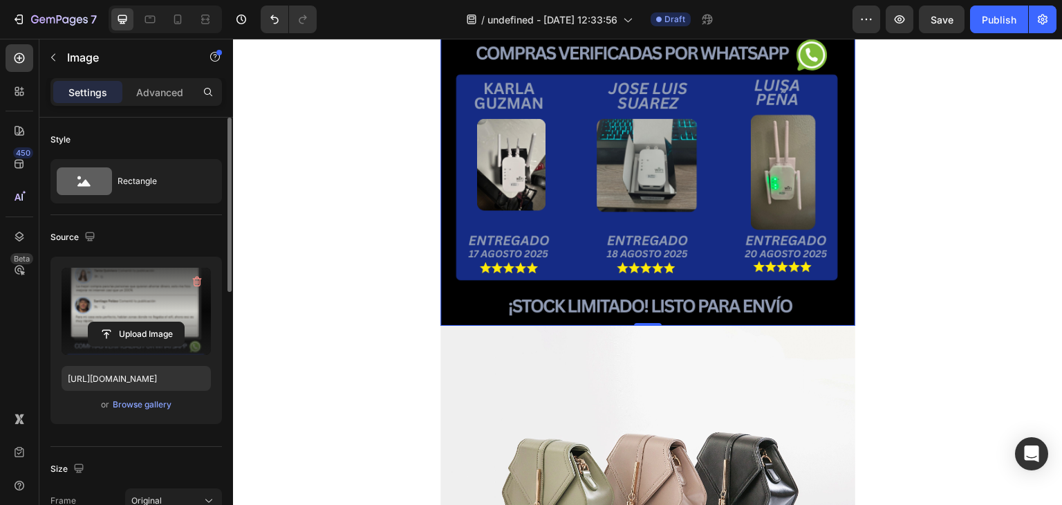
scroll to position [5391, 0]
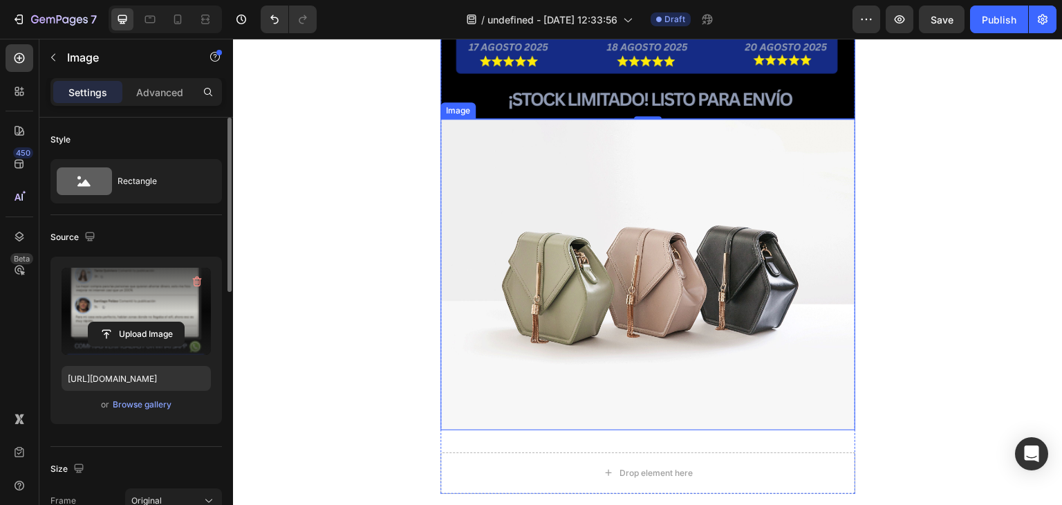
click at [668, 264] on img at bounding box center [647, 274] width 415 height 311
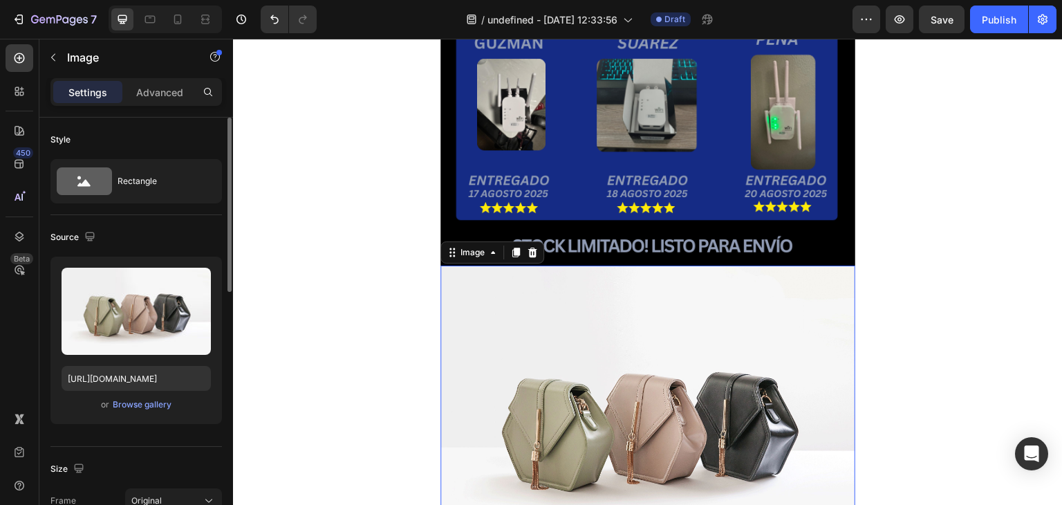
scroll to position [5253, 0]
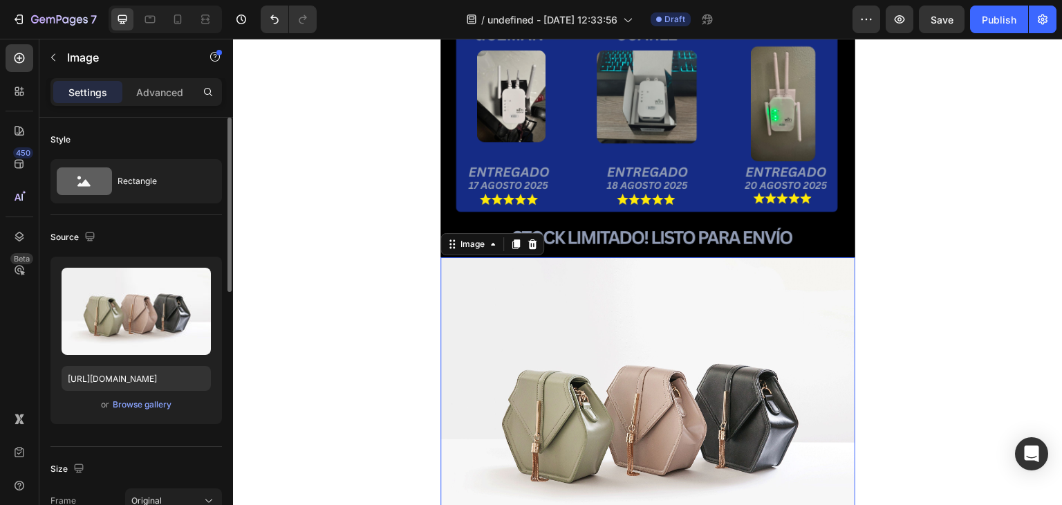
click at [591, 364] on img at bounding box center [647, 412] width 415 height 311
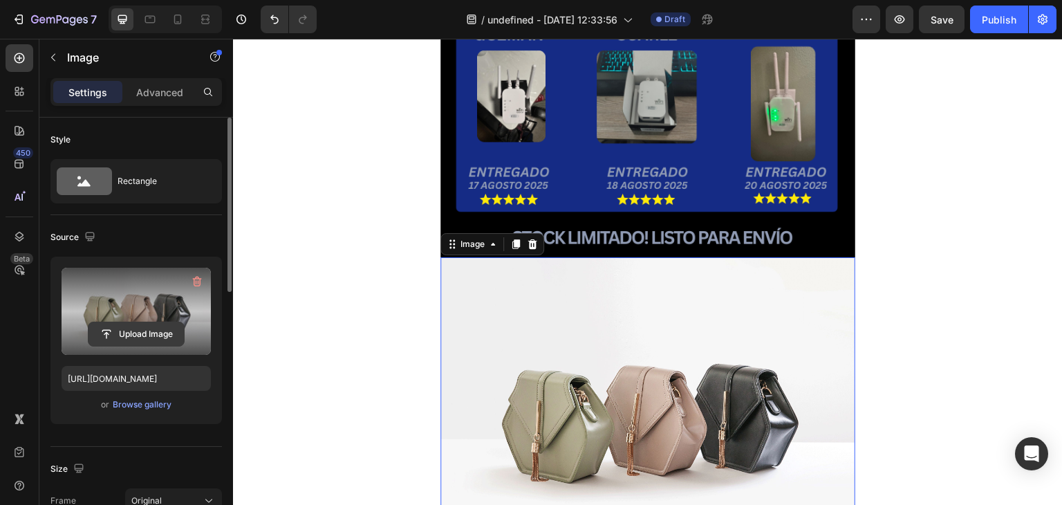
click at [152, 335] on input "file" at bounding box center [135, 333] width 95 height 23
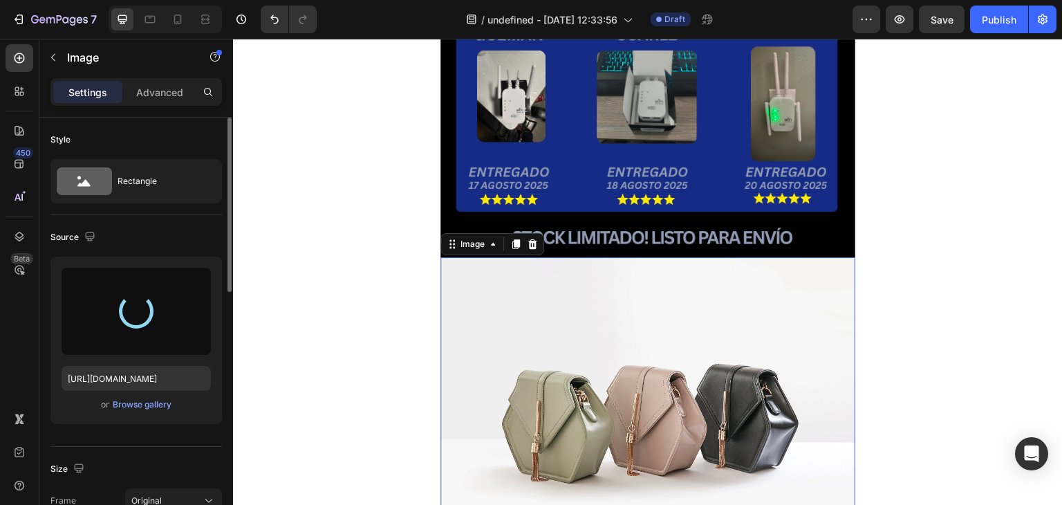
type input "[URL][DOMAIN_NAME]"
